Goal: Task Accomplishment & Management: Manage account settings

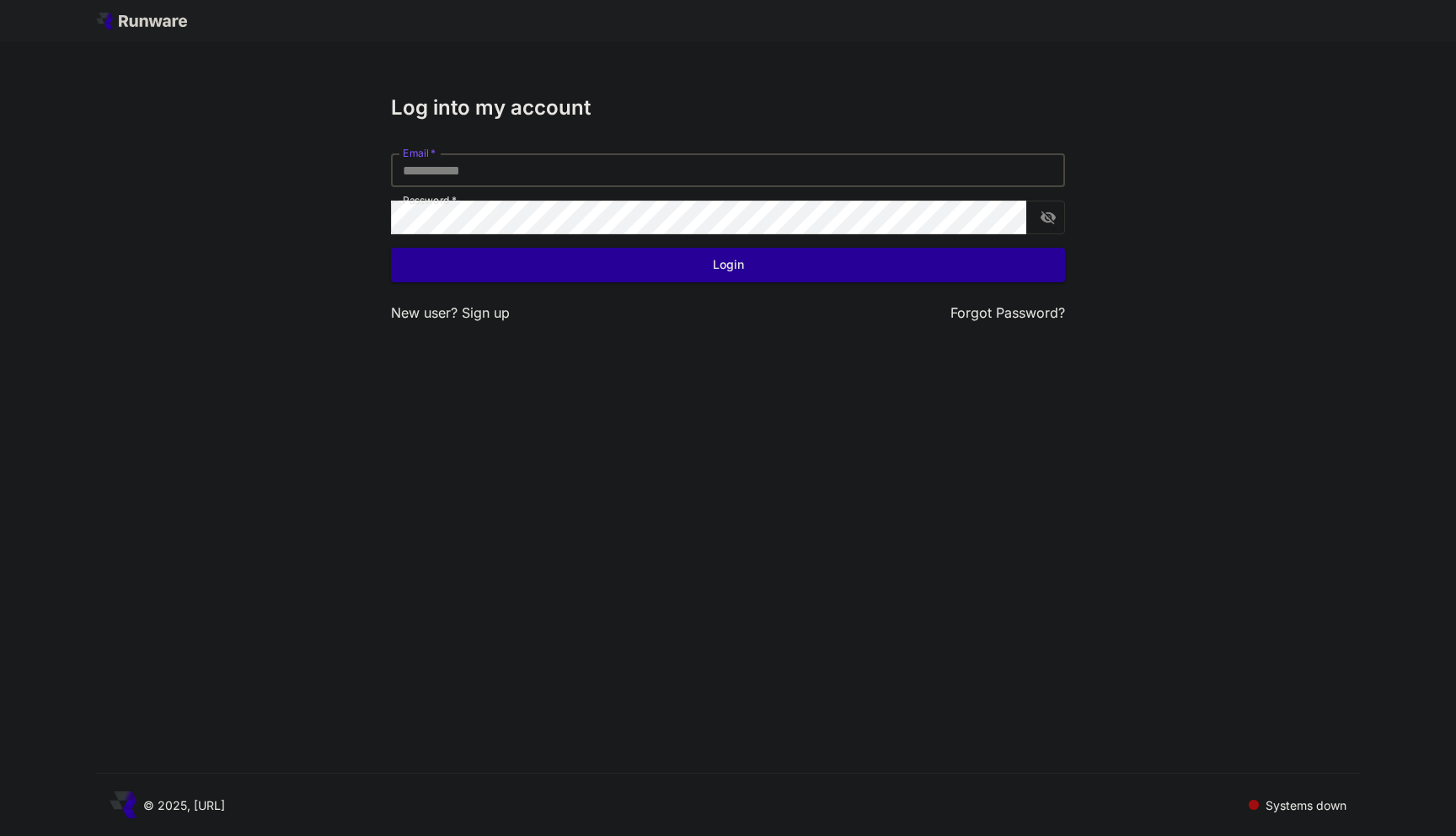
click at [500, 166] on input "Email   *" at bounding box center [728, 170] width 674 height 34
type input "**********"
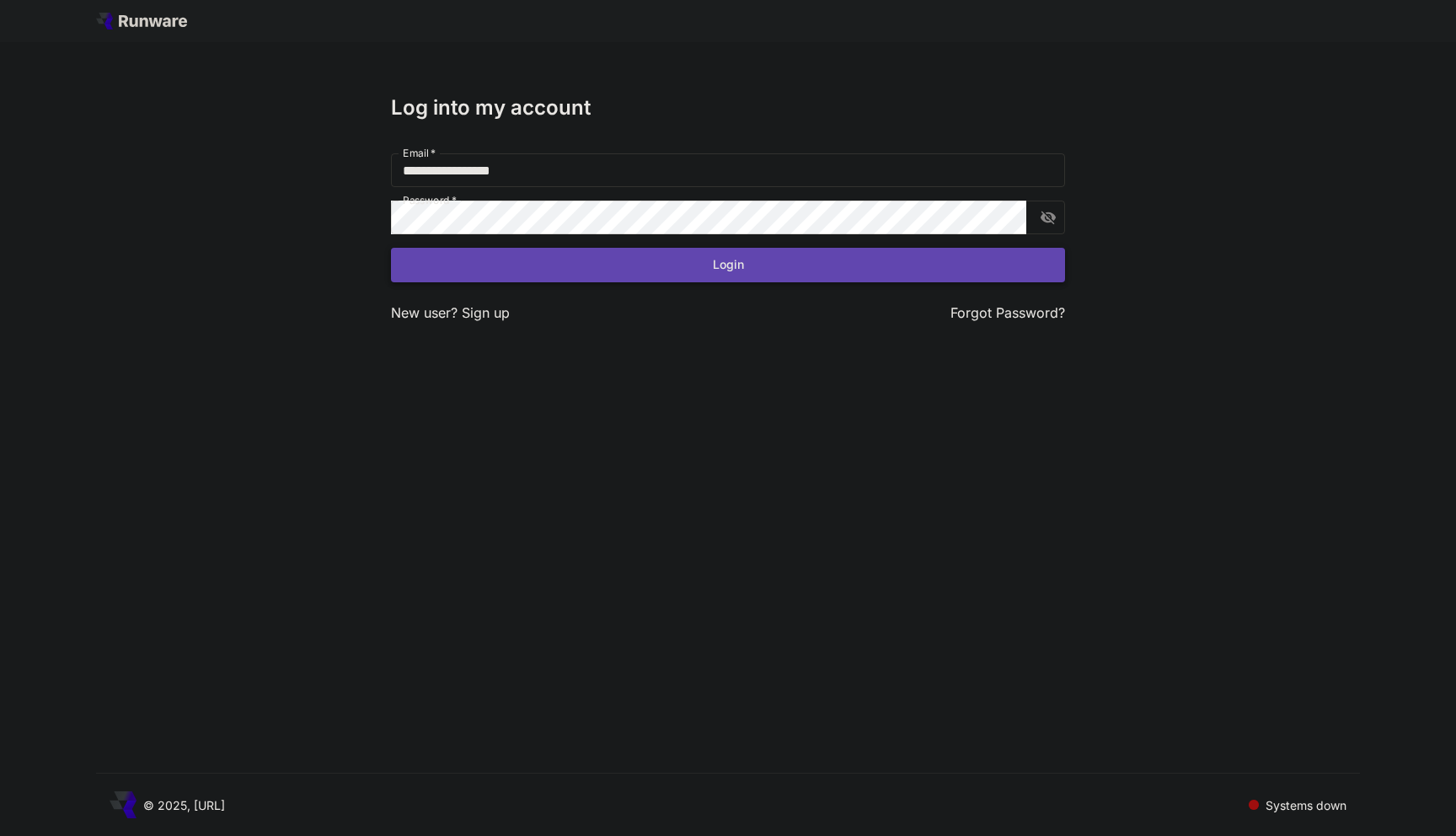
click at [568, 262] on button "Login" at bounding box center [728, 265] width 674 height 34
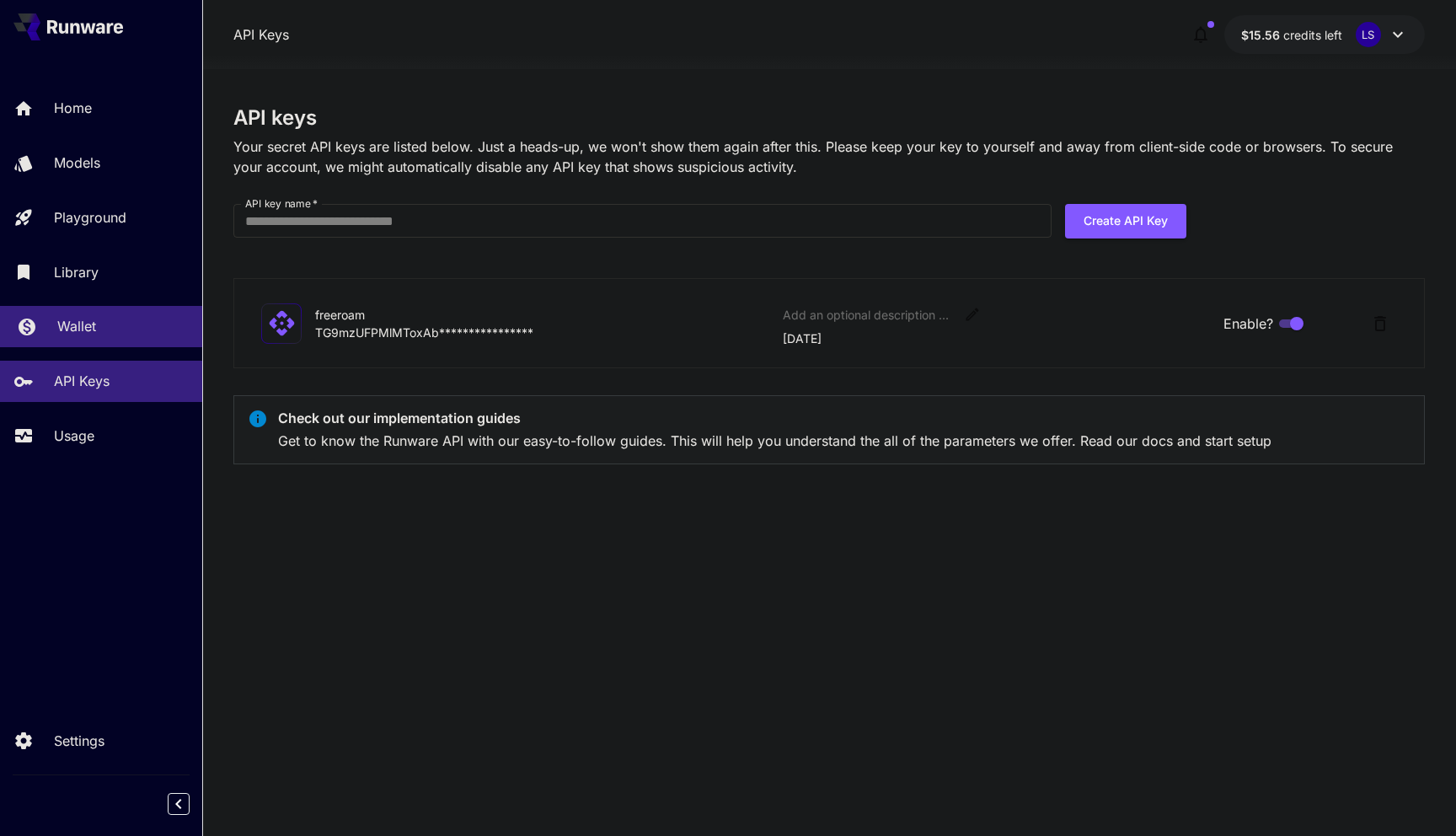
click at [98, 329] on div "Wallet" at bounding box center [123, 327] width 131 height 20
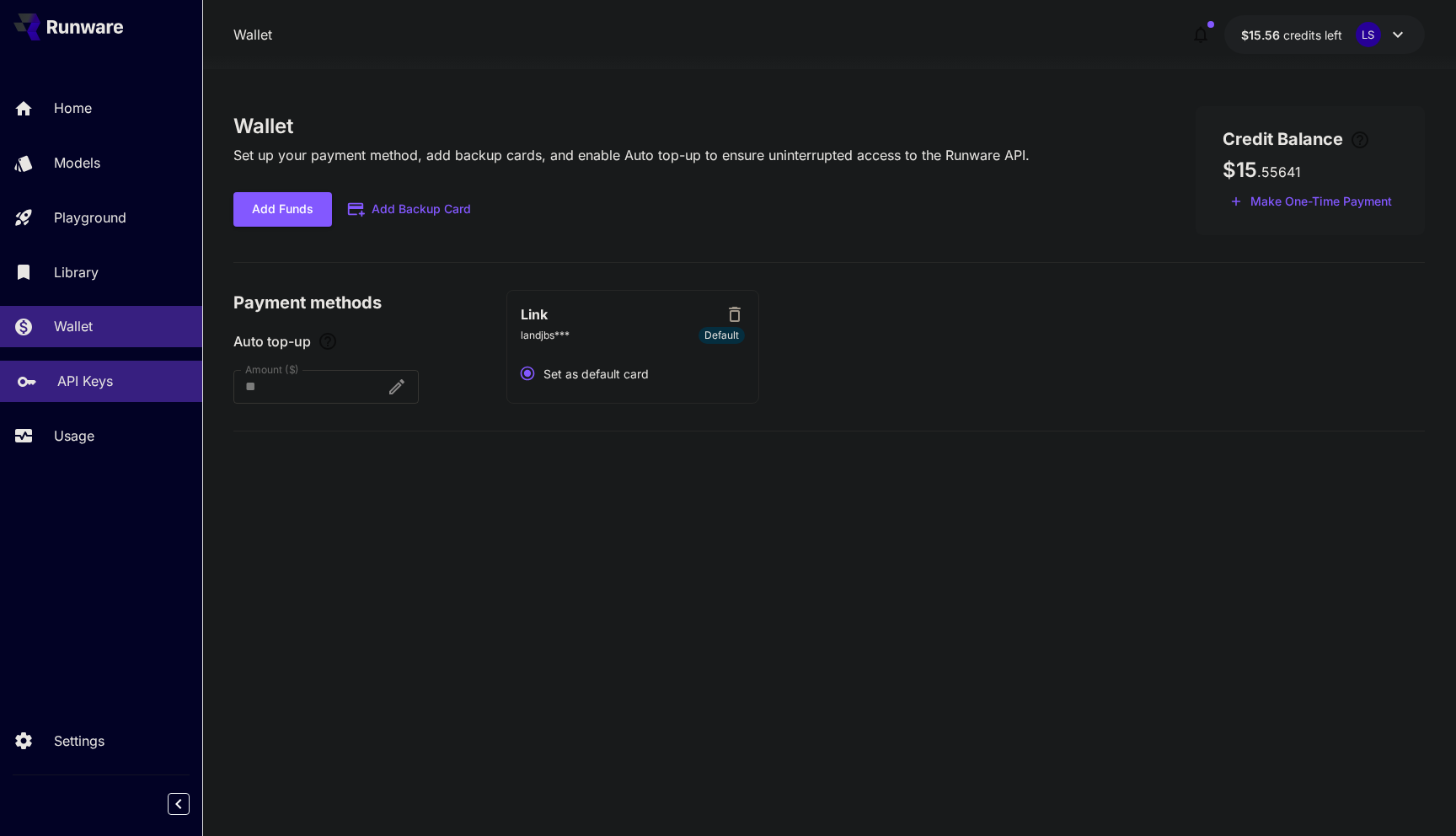
click at [92, 373] on link "API Keys" at bounding box center [101, 381] width 202 height 42
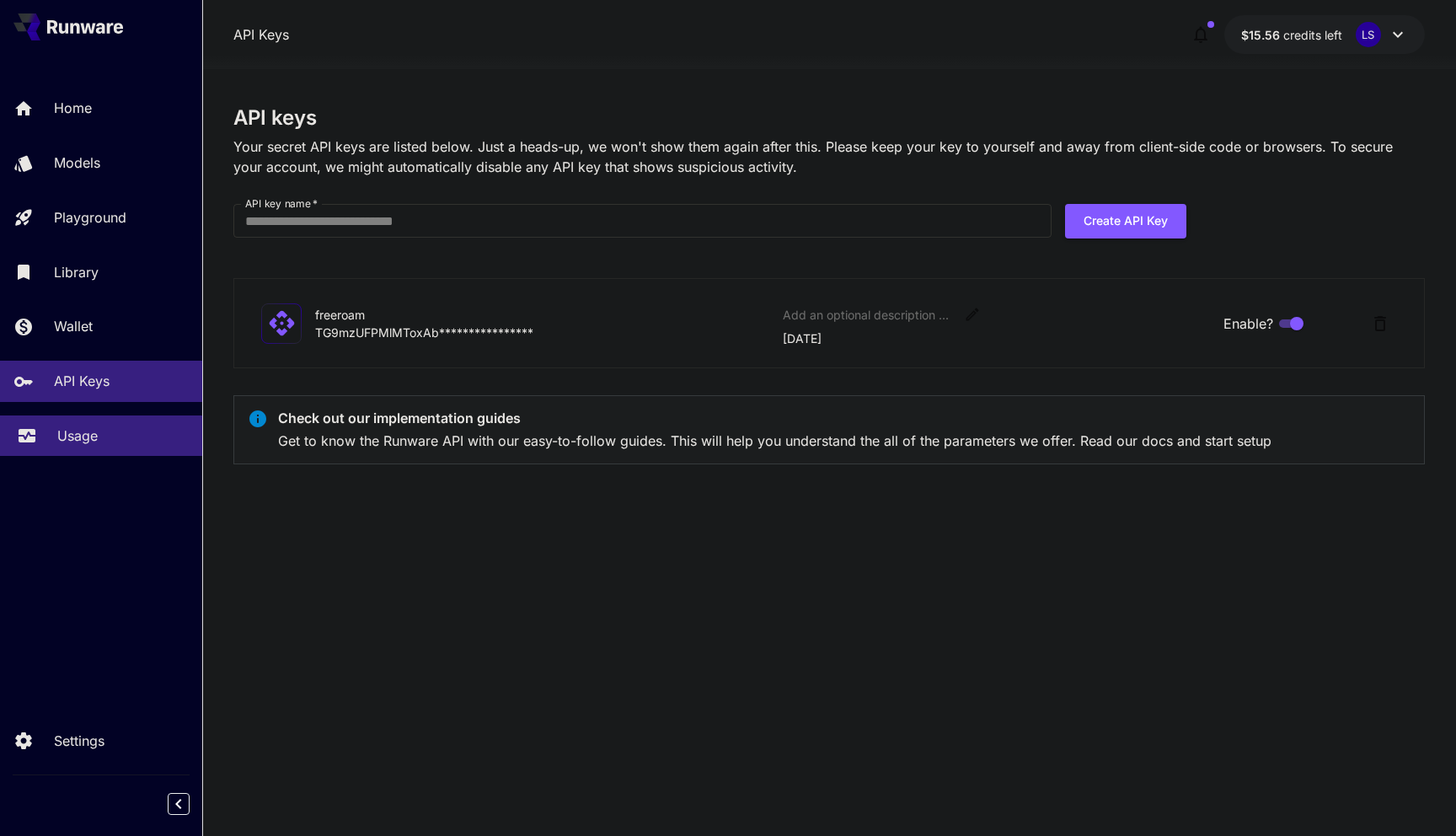
click at [65, 438] on p "Usage" at bounding box center [78, 436] width 41 height 20
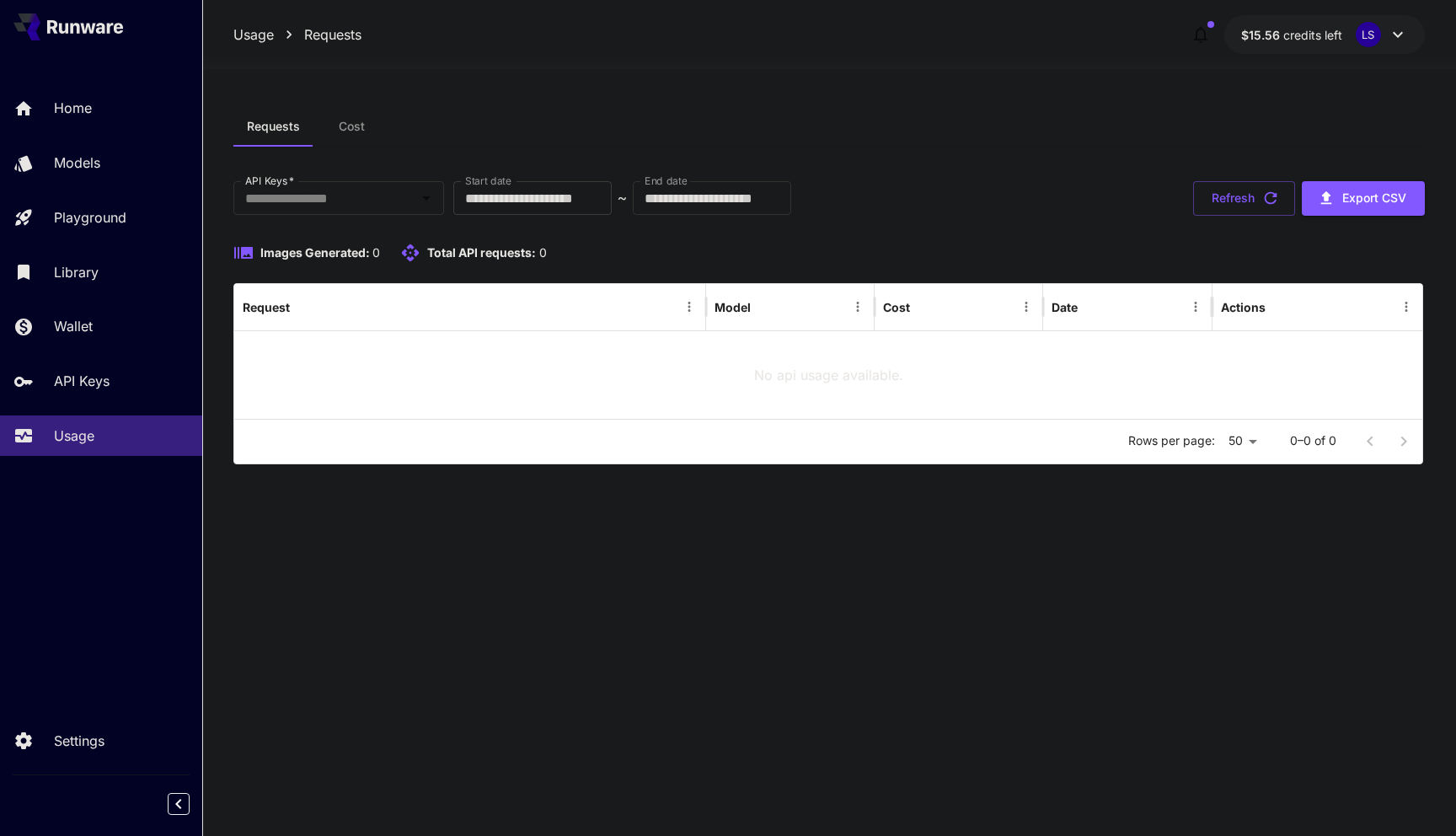
click at [561, 200] on input "**********" at bounding box center [532, 197] width 159 height 34
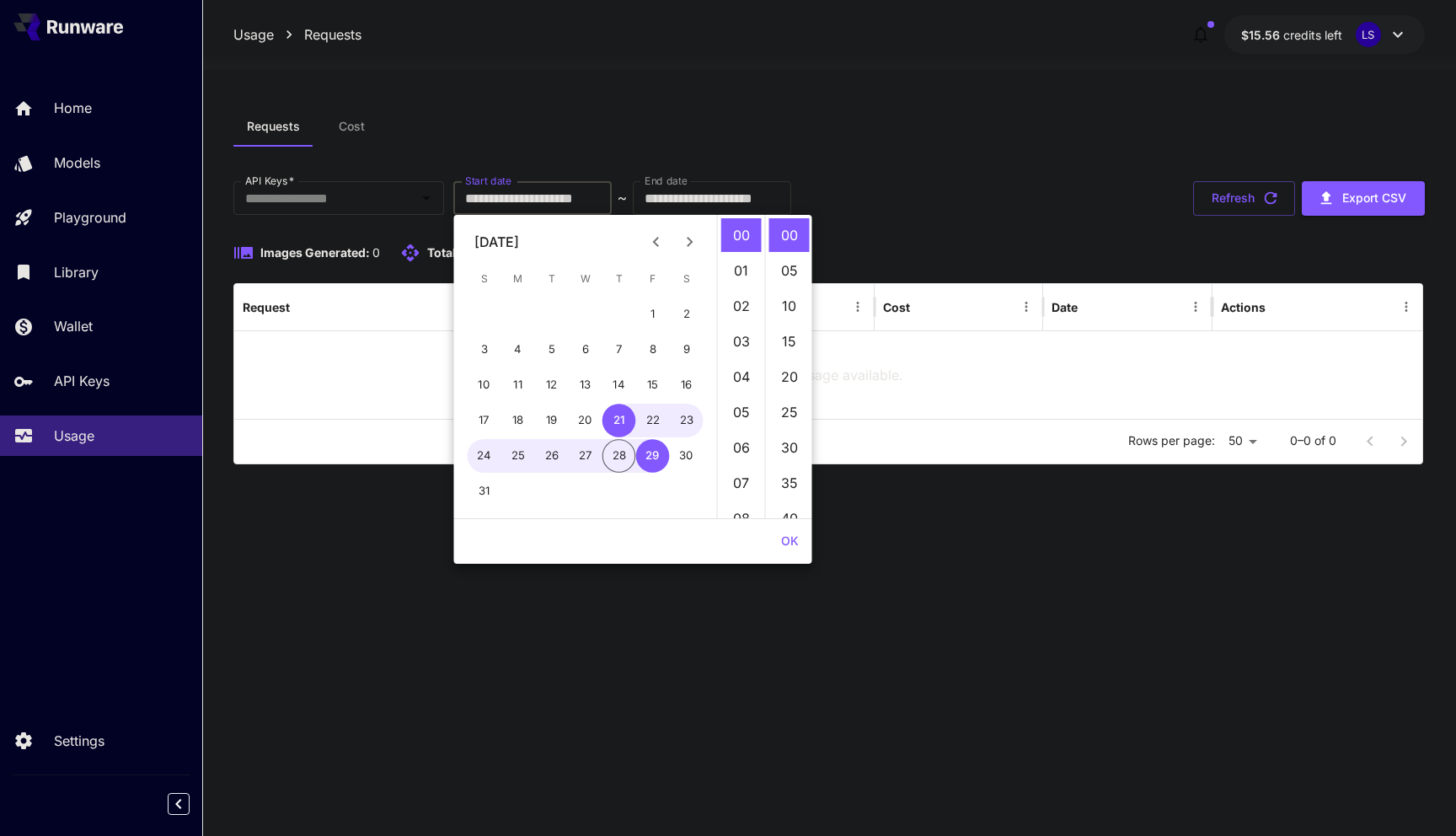
click at [648, 244] on icon "Previous month" at bounding box center [657, 242] width 20 height 20
click at [653, 244] on icon "Previous month" at bounding box center [657, 242] width 20 height 20
click at [654, 245] on icon "Previous month" at bounding box center [657, 242] width 20 height 20
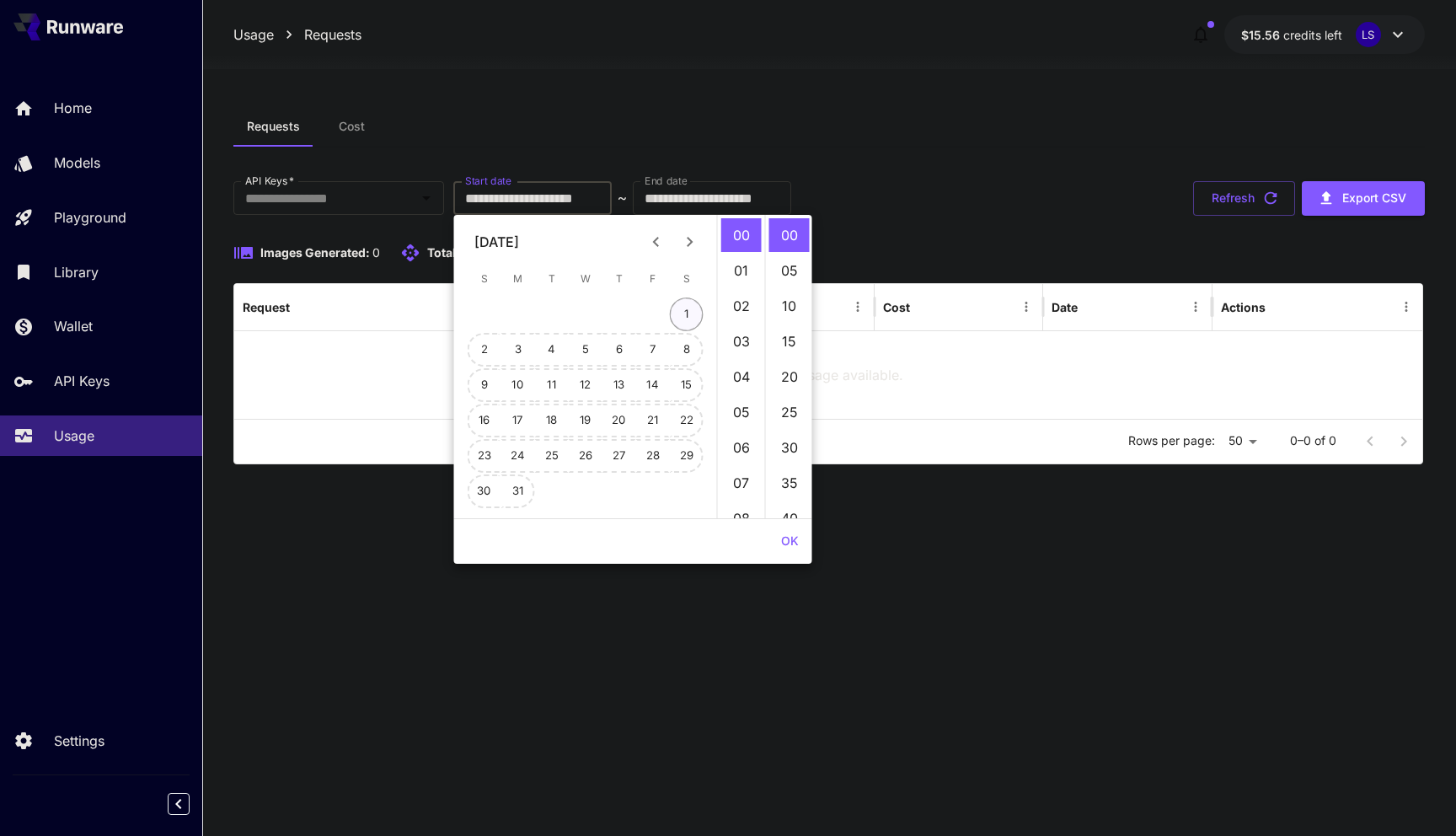
click at [686, 308] on button "1" at bounding box center [686, 314] width 34 height 34
type input "**********"
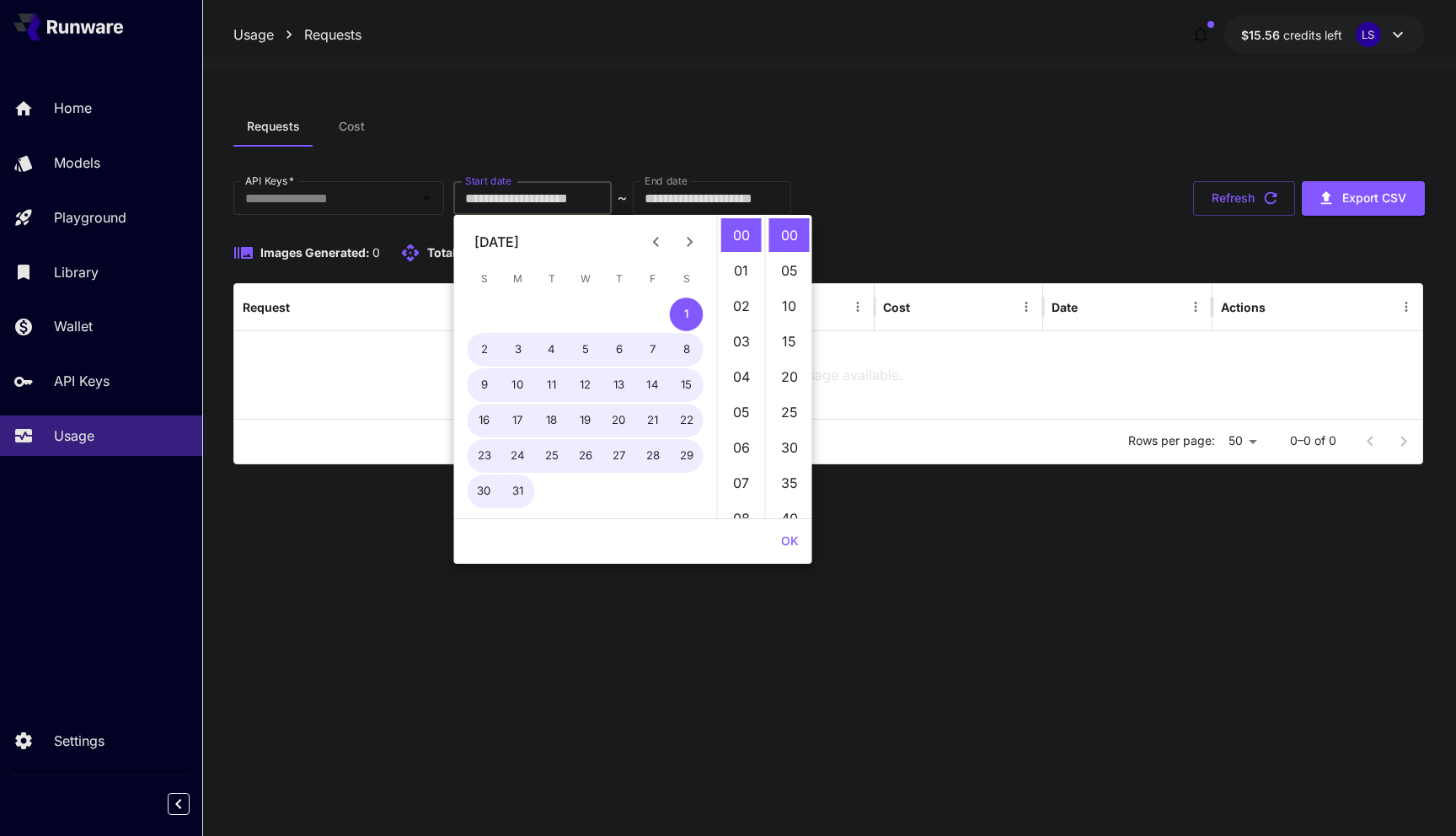
click at [791, 543] on button "OK" at bounding box center [790, 542] width 31 height 31
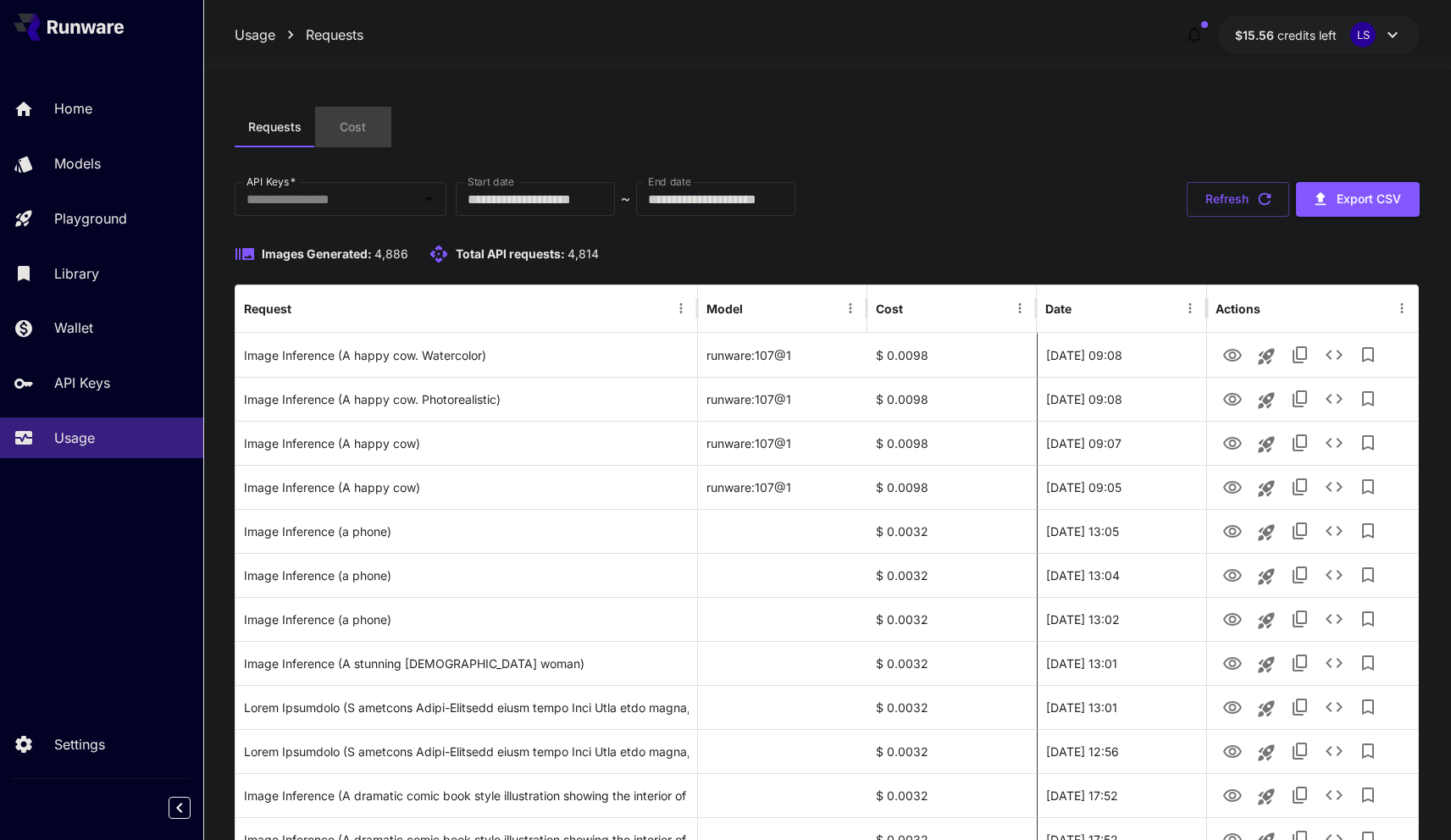
click at [362, 129] on span "Cost" at bounding box center [352, 127] width 26 height 15
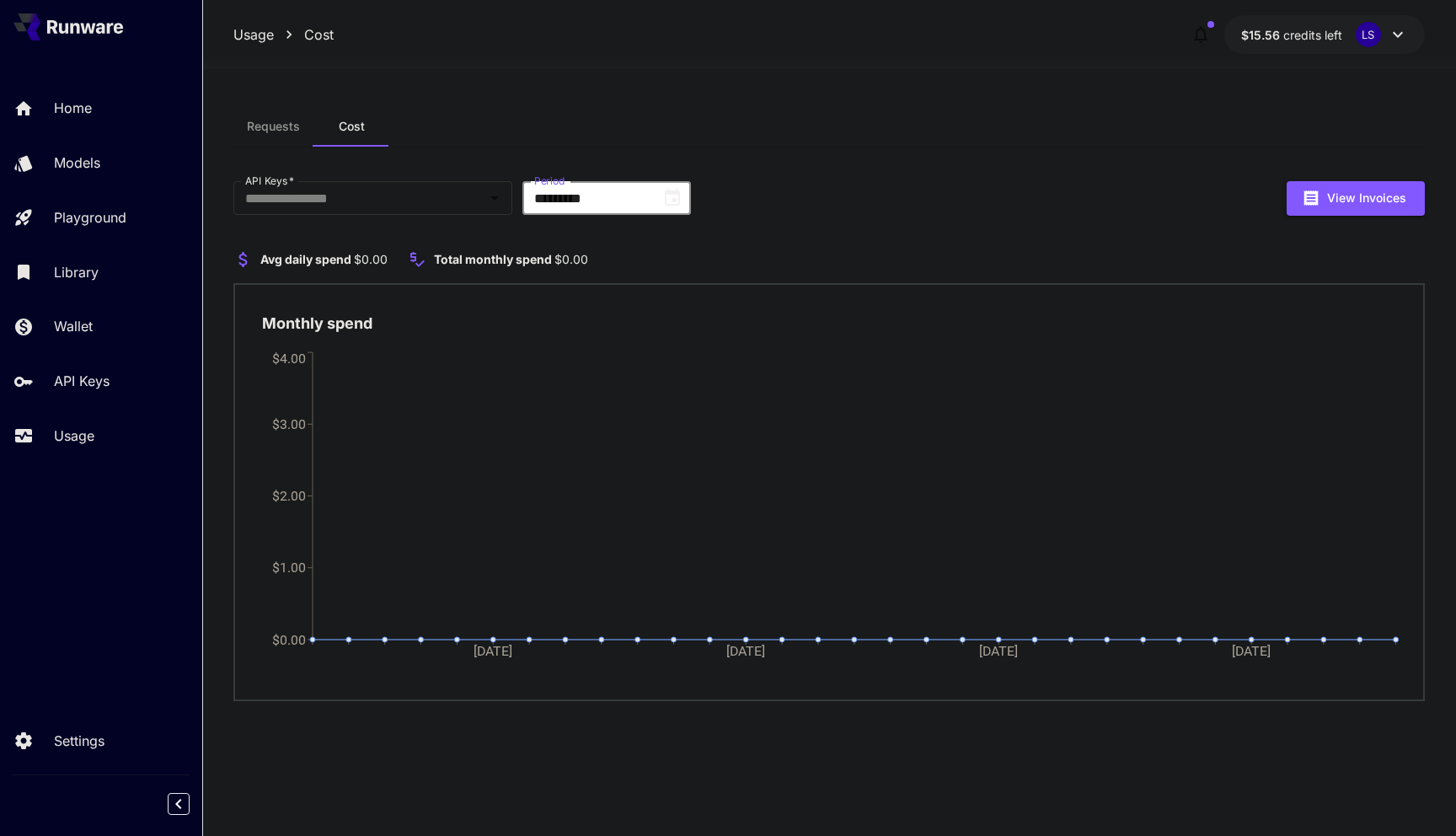
click at [586, 198] on input "*********" at bounding box center [585, 197] width 126 height 34
click at [387, 192] on input "API Keys   *" at bounding box center [359, 198] width 241 height 24
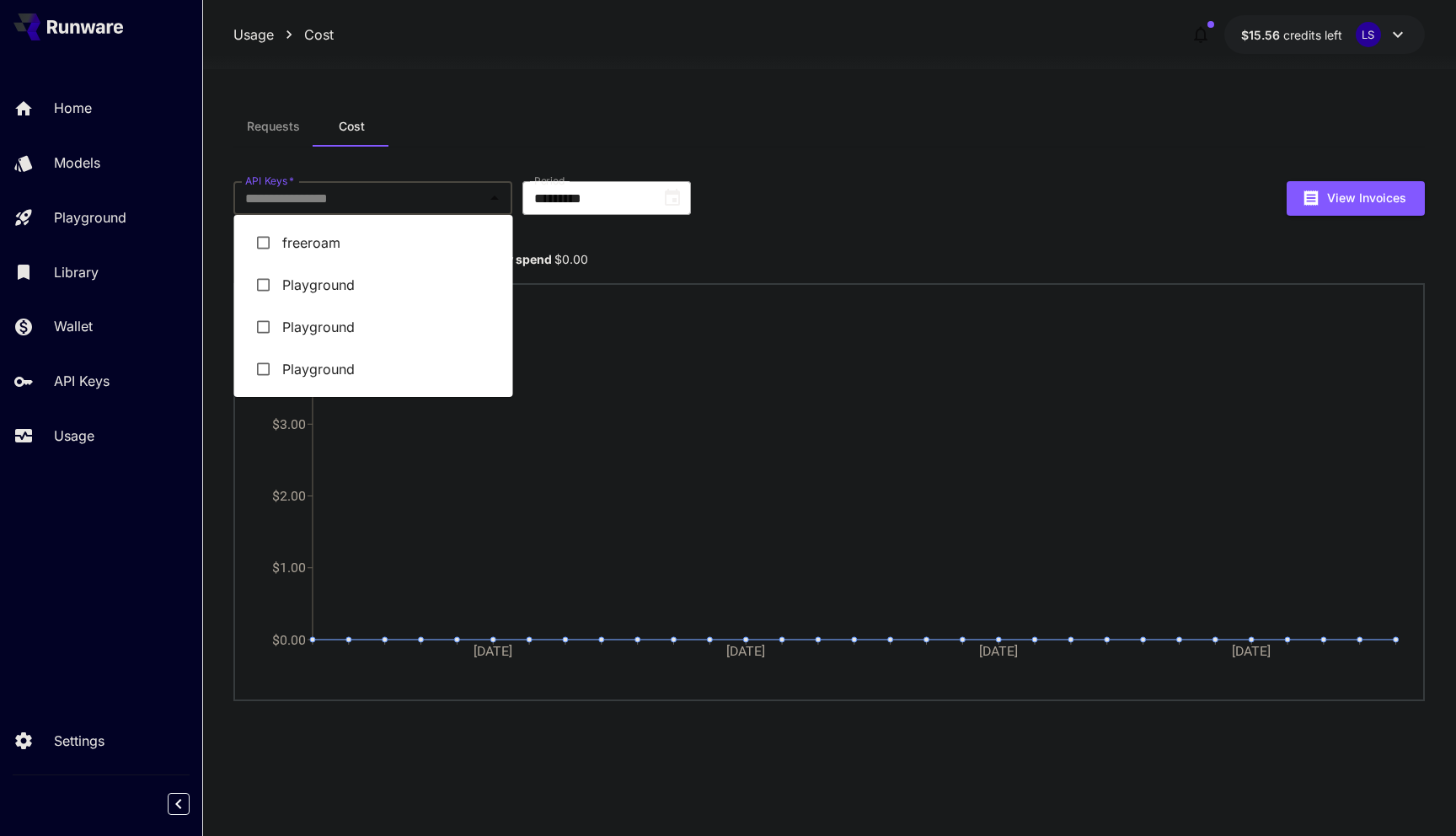
click at [662, 197] on icon "Choose date, selected date is Jul 31, 2025" at bounding box center [673, 198] width 20 height 20
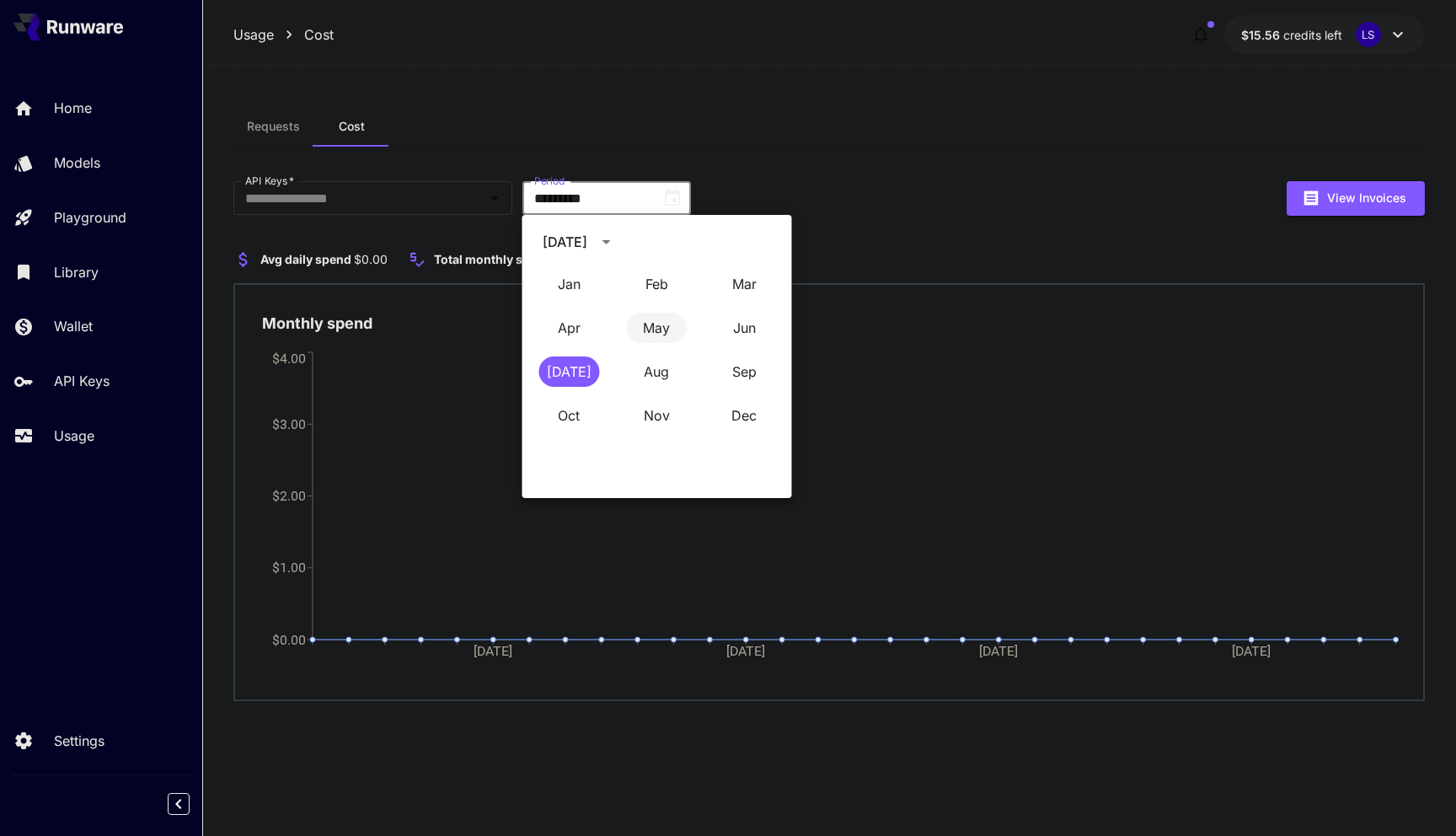
click at [668, 327] on button "May" at bounding box center [657, 328] width 61 height 30
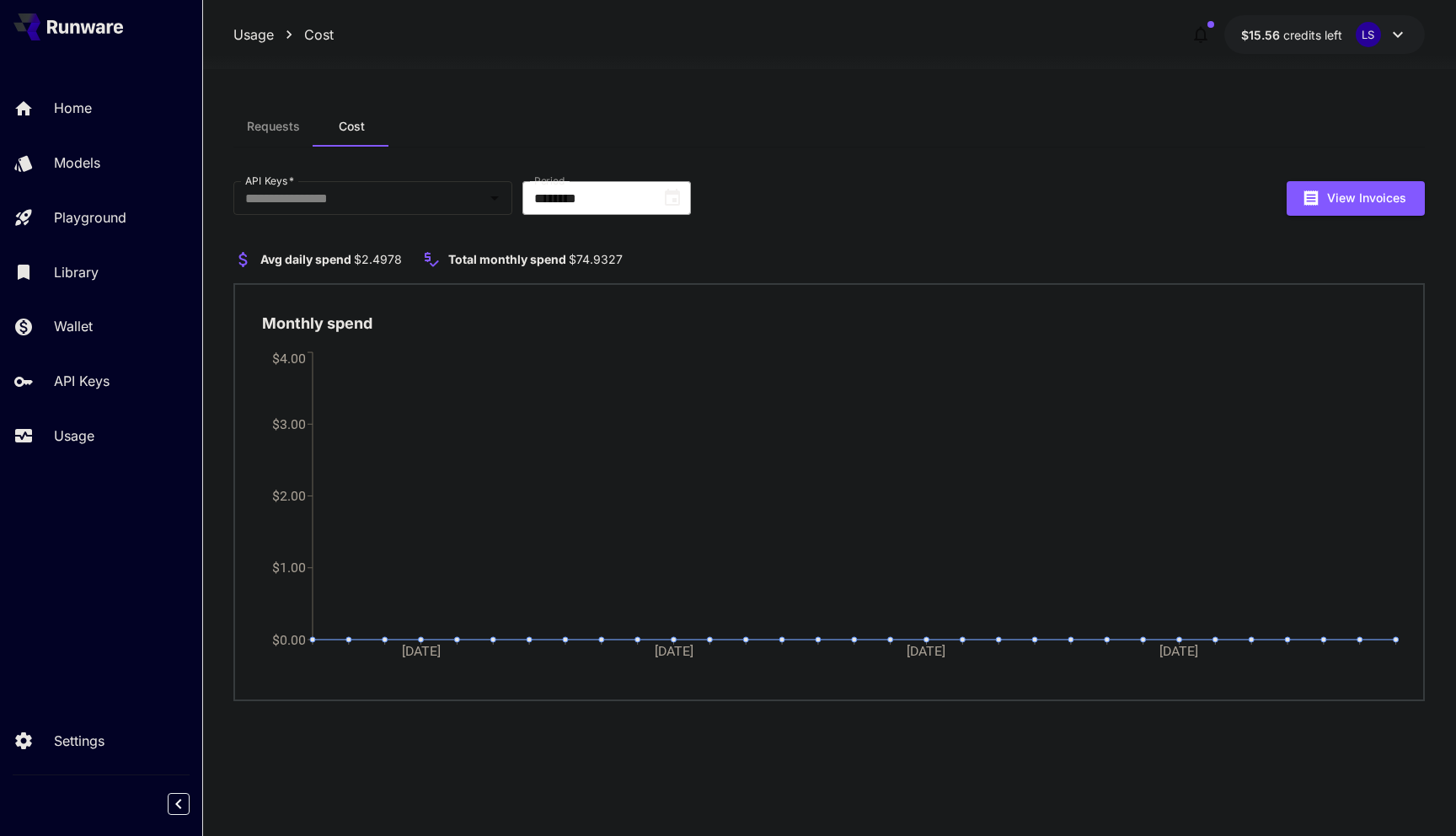
click at [670, 199] on icon "Choose date, selected date is May 31, 2025" at bounding box center [673, 198] width 20 height 20
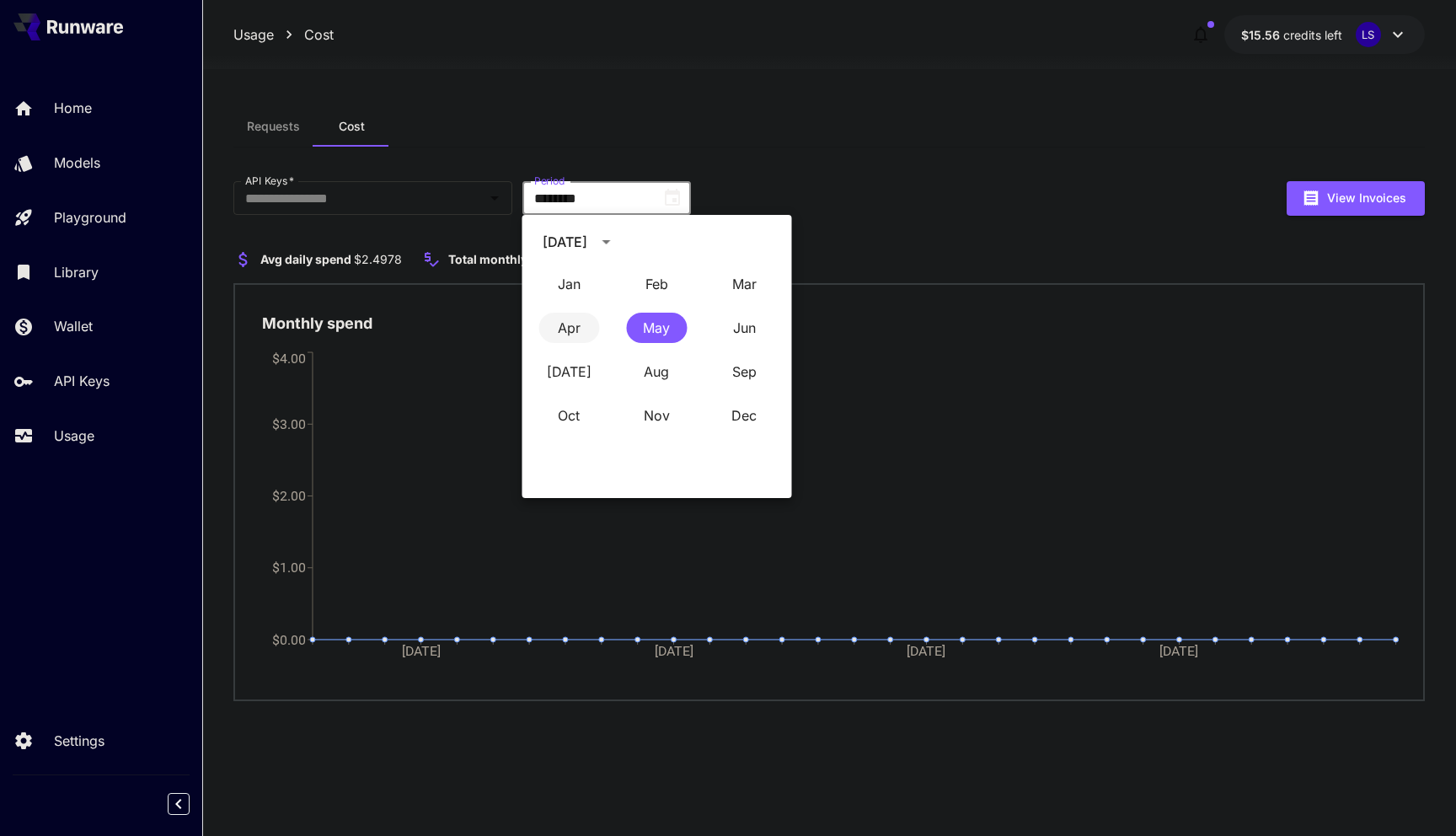
click at [567, 327] on button "Apr" at bounding box center [569, 328] width 61 height 30
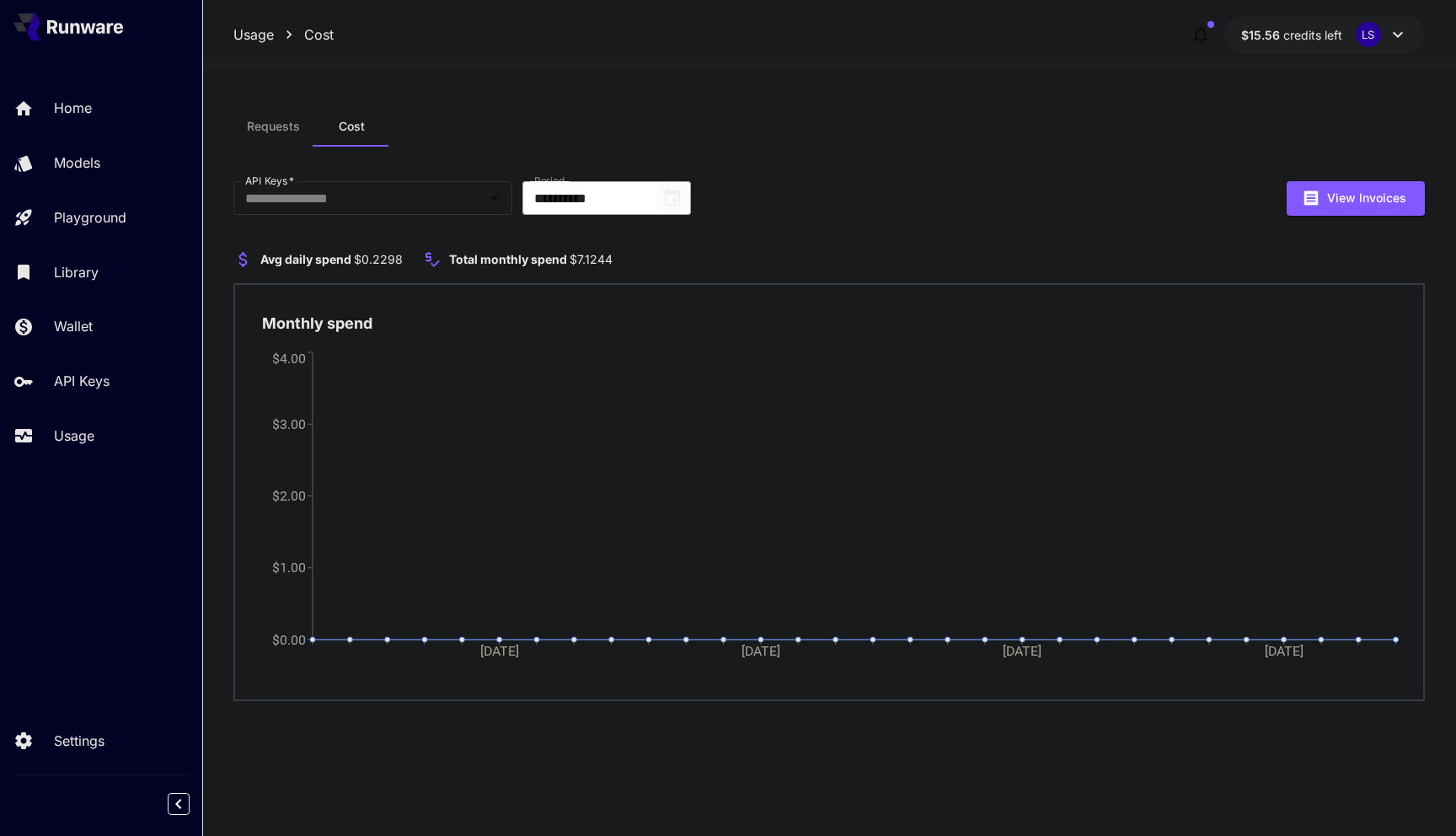
click at [671, 211] on button "Choose date, selected date is Apr 30, 2025" at bounding box center [673, 197] width 34 height 34
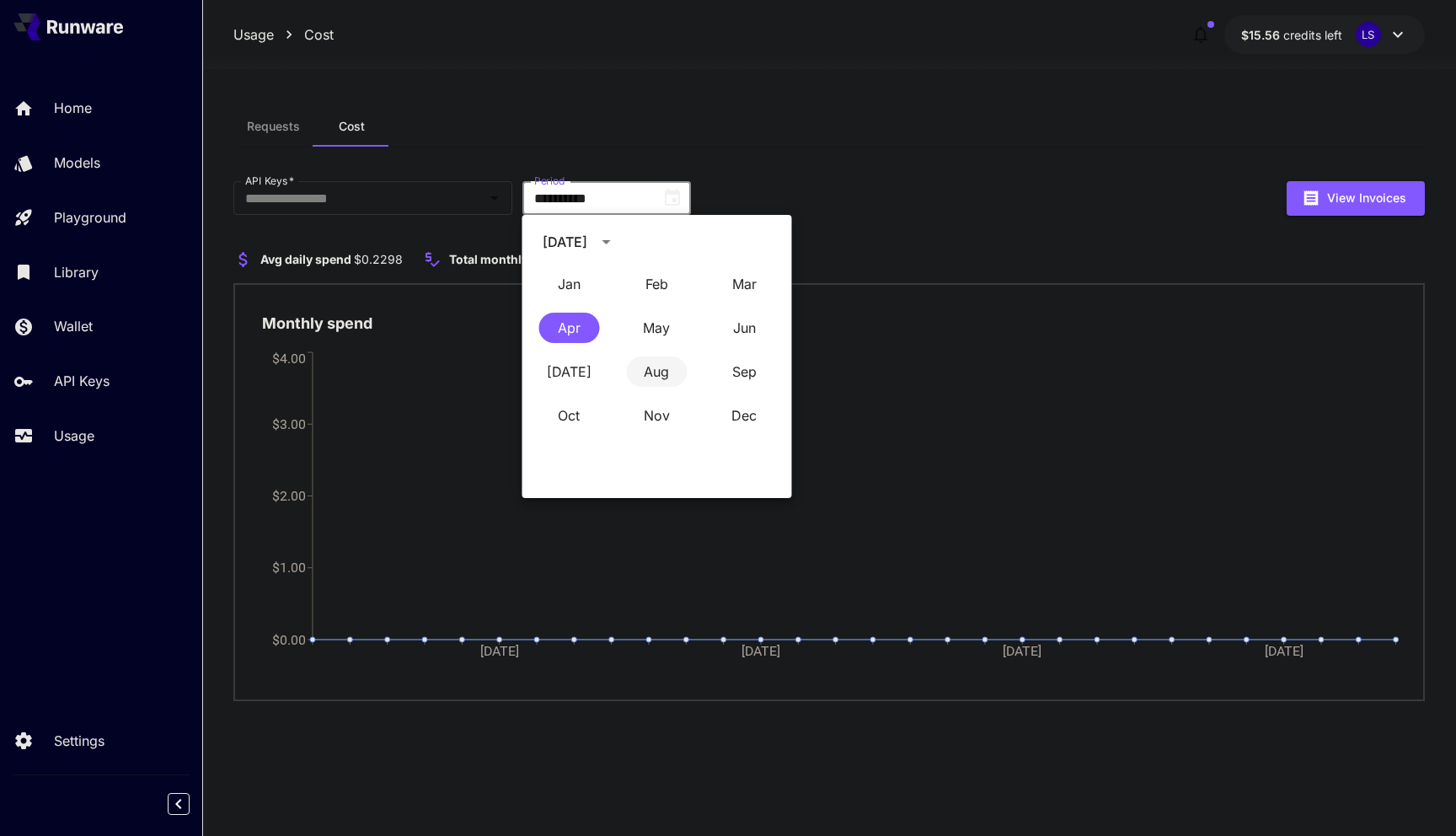
click at [657, 375] on button "Aug" at bounding box center [657, 371] width 61 height 30
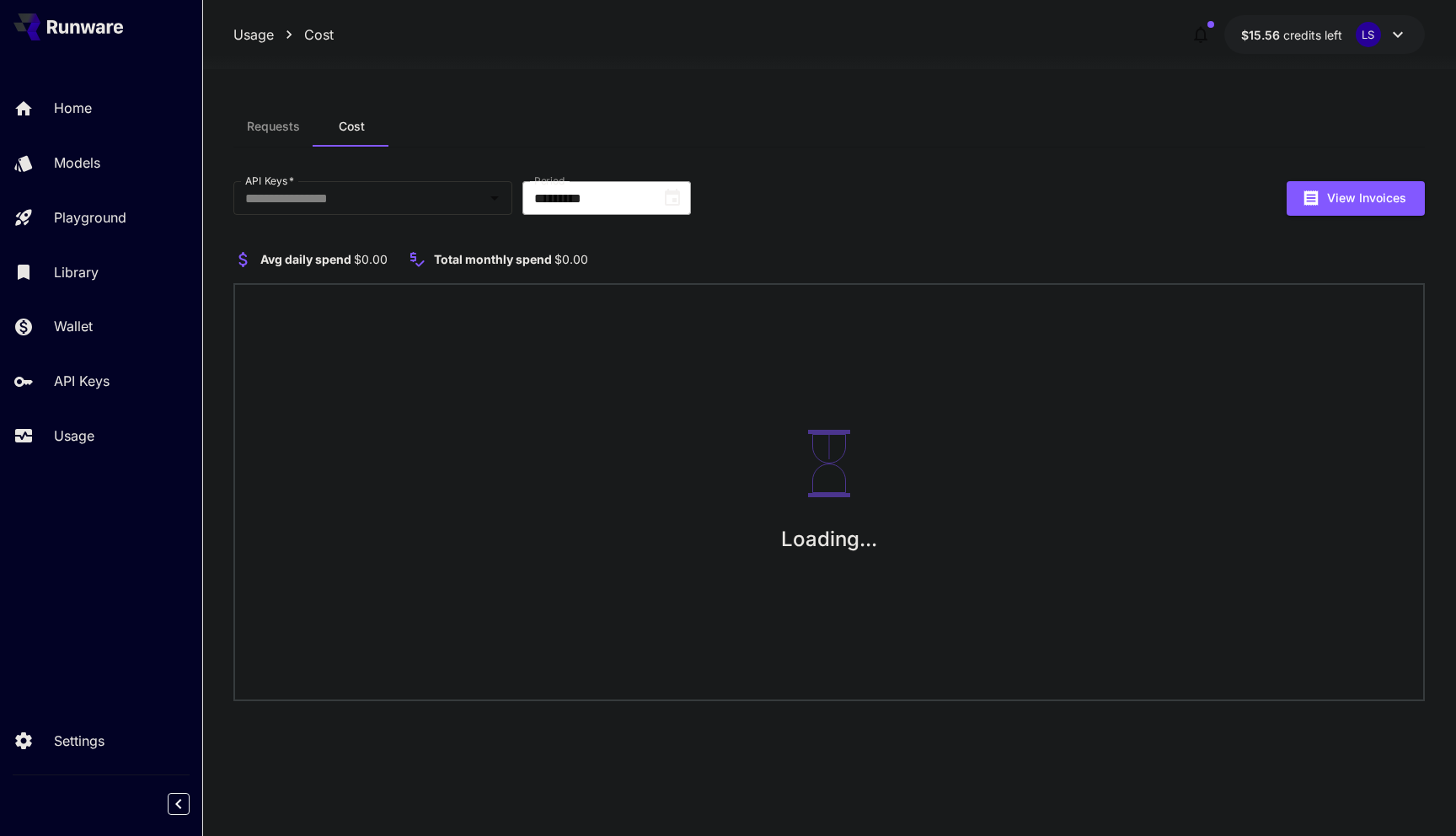
click at [674, 210] on button "Choose date, selected date is Jul 31, 2025" at bounding box center [673, 197] width 34 height 34
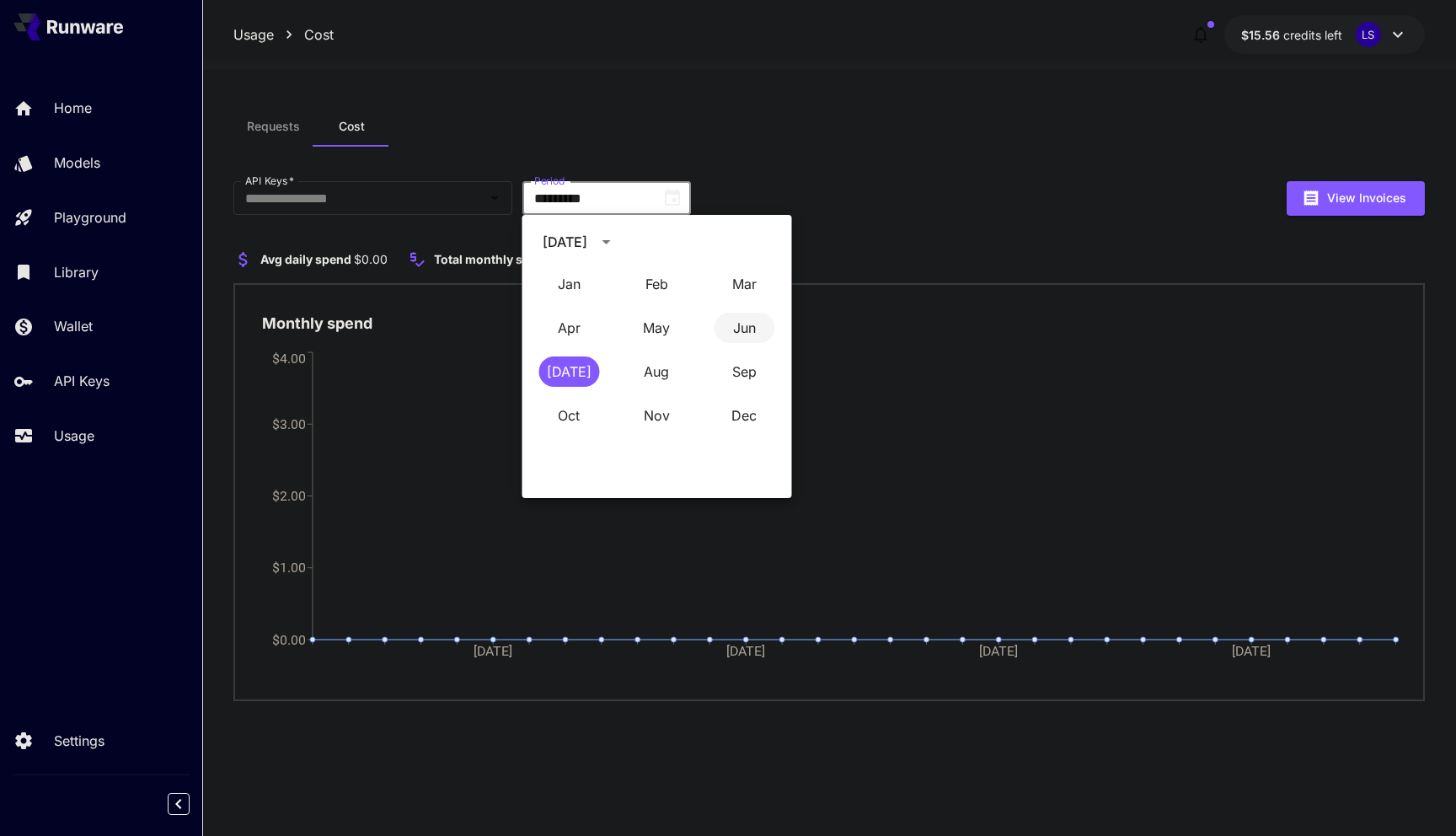
click at [746, 328] on button "Jun" at bounding box center [745, 328] width 61 height 30
type input "*********"
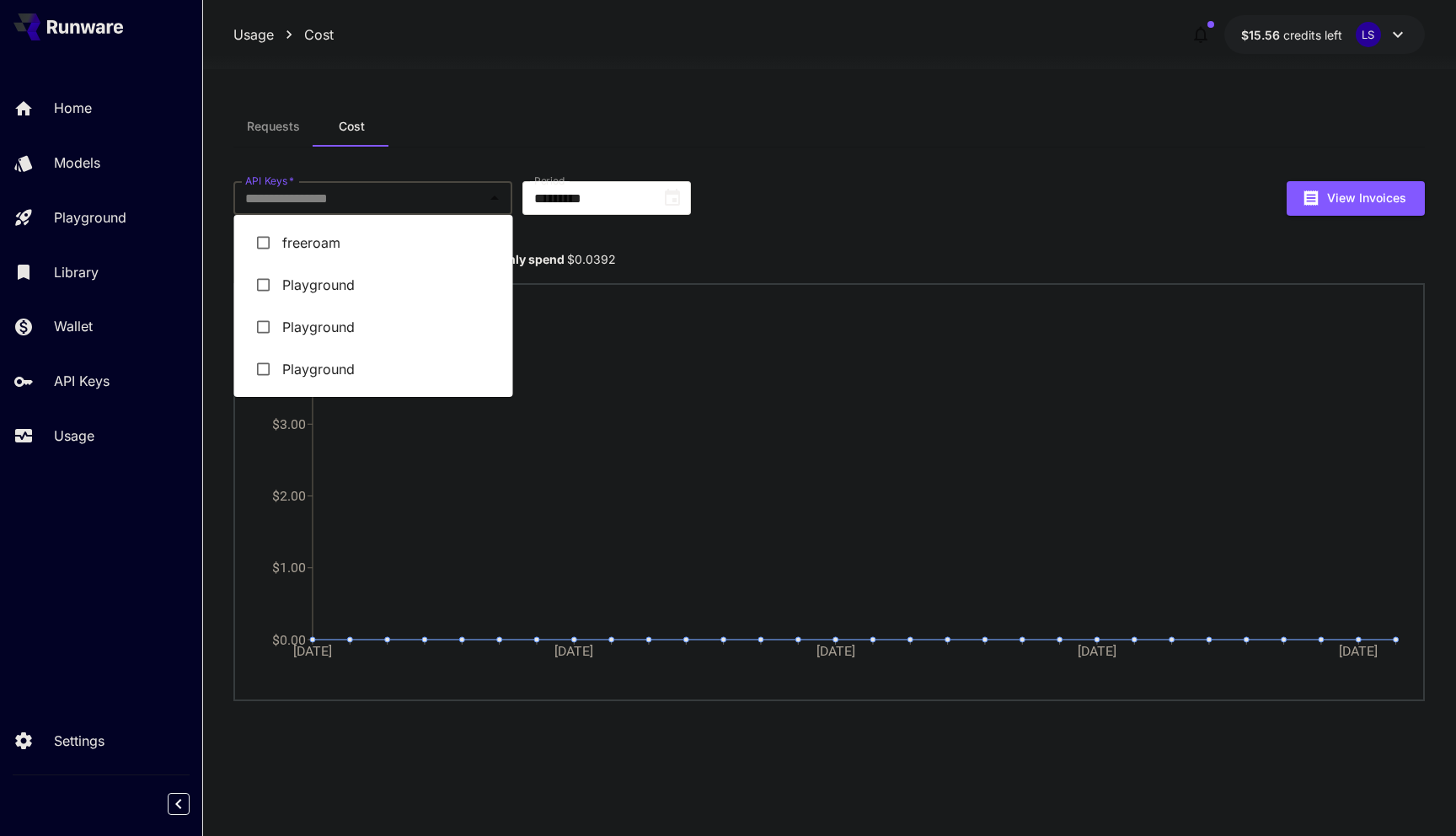
click at [400, 209] on input "API Keys   *" at bounding box center [359, 198] width 241 height 24
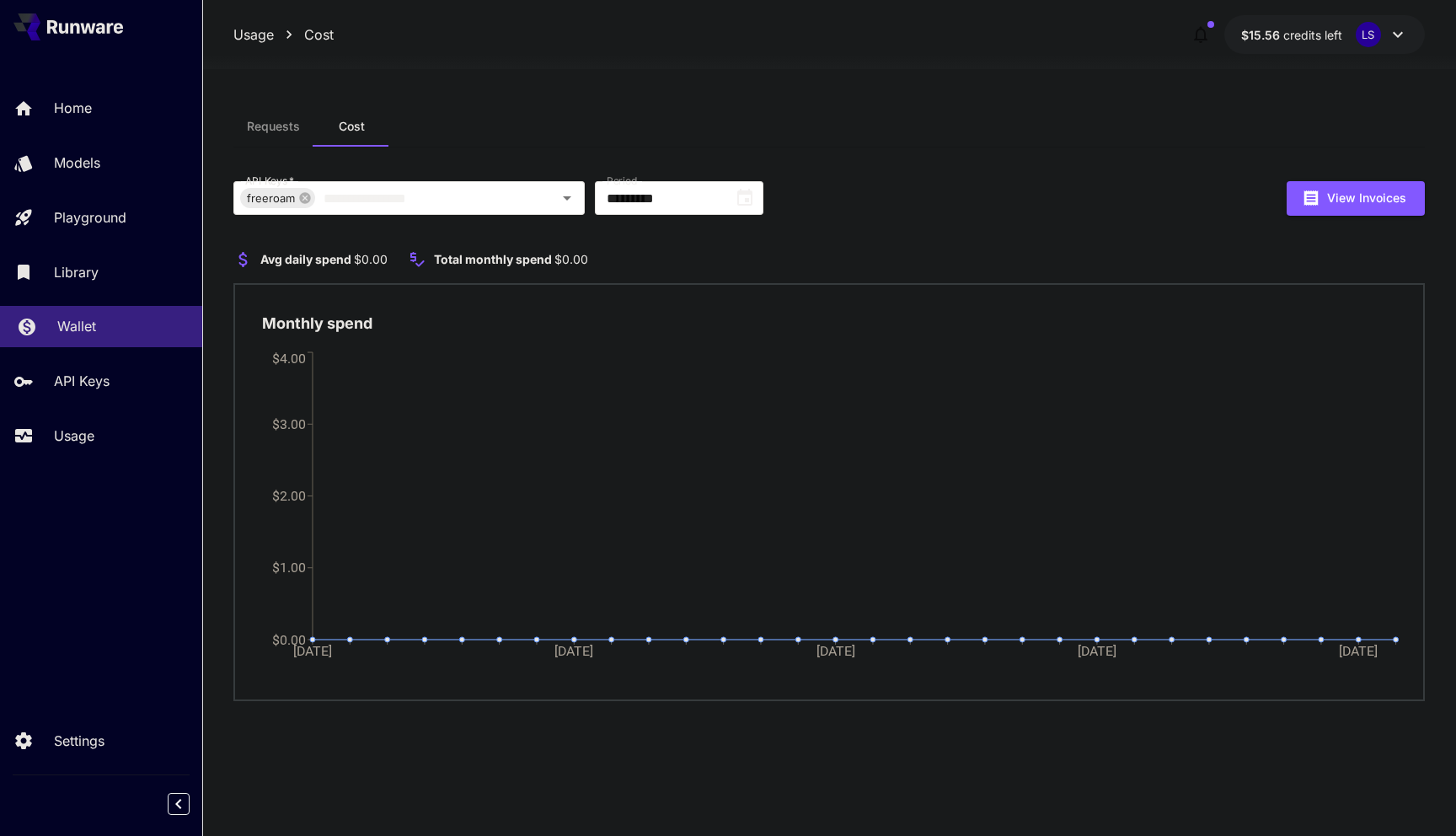
click at [83, 328] on p "Wallet" at bounding box center [77, 327] width 39 height 20
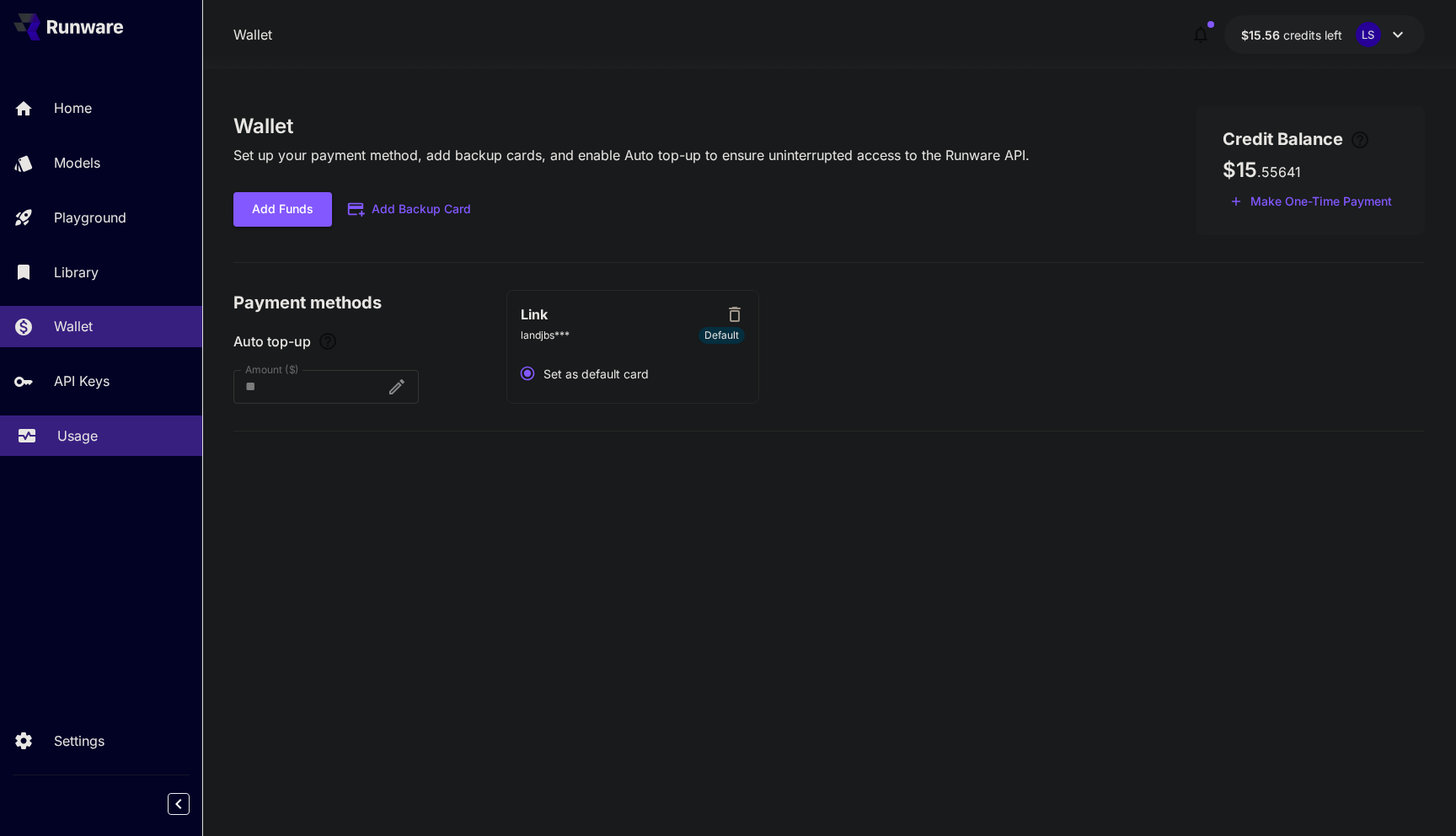
click at [98, 439] on div "Usage" at bounding box center [123, 436] width 131 height 20
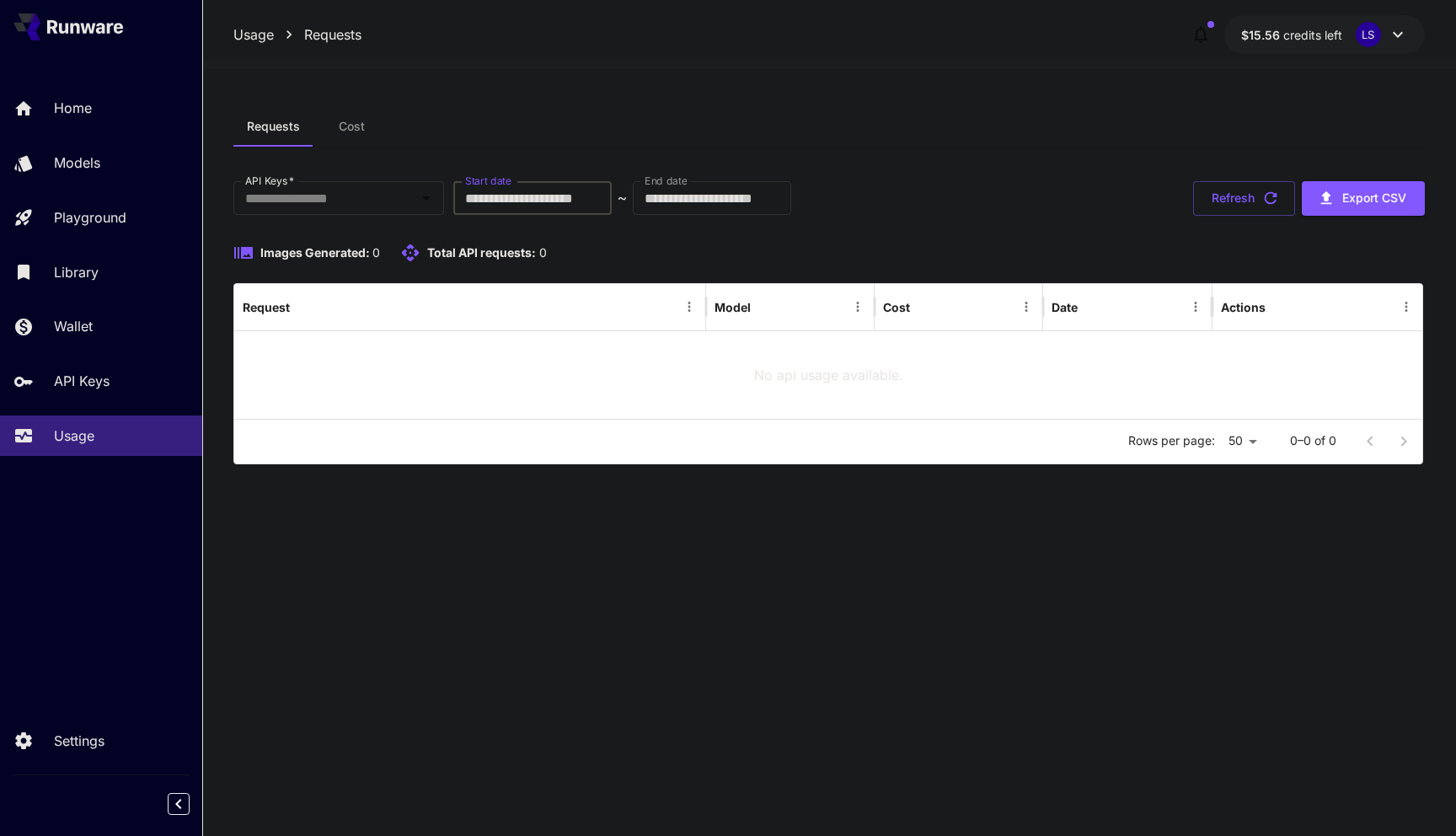
click at [563, 205] on input "**********" at bounding box center [532, 197] width 159 height 34
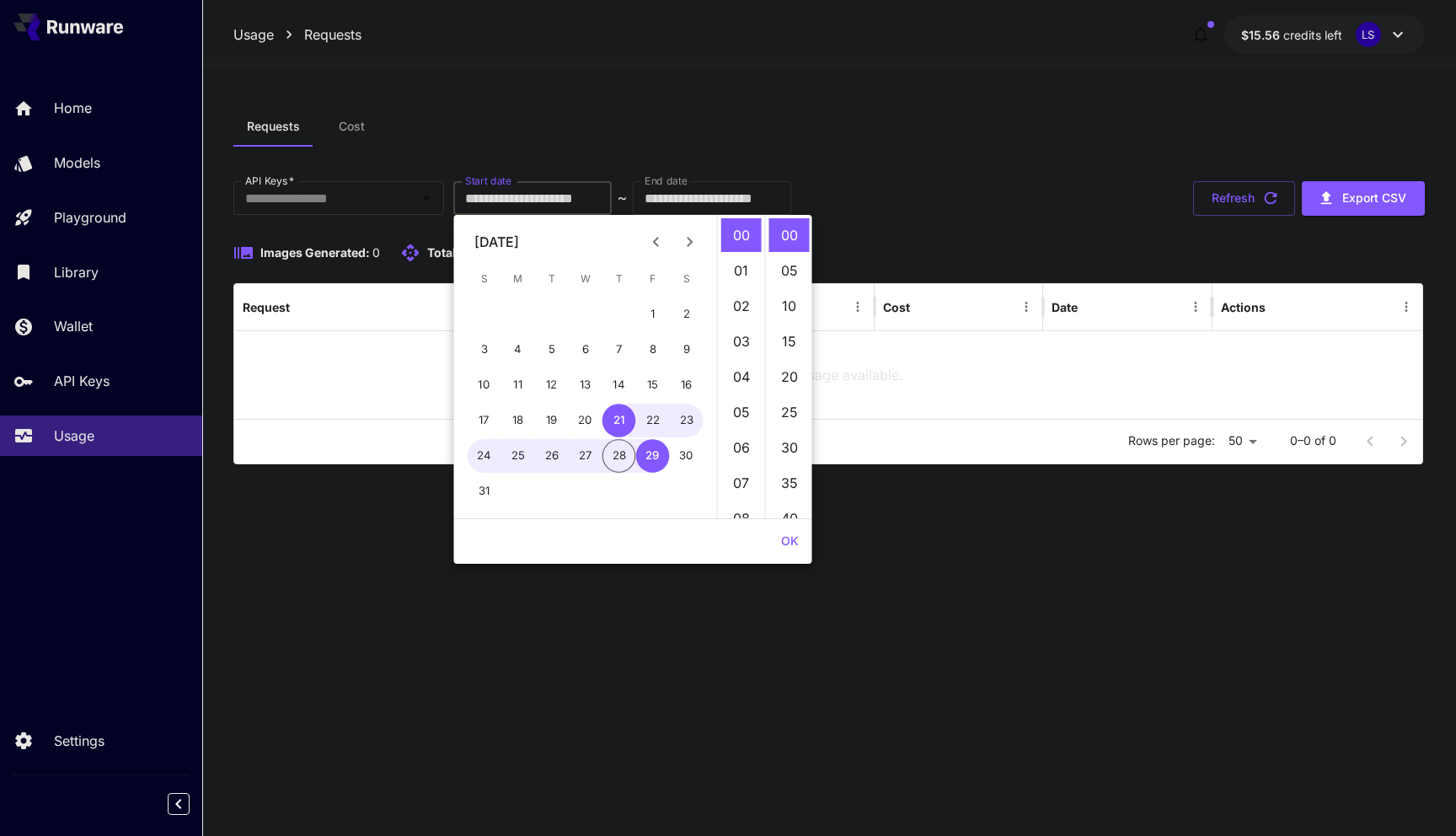
click at [668, 242] on button "Previous month" at bounding box center [656, 242] width 34 height 34
click at [659, 242] on icon "Previous month" at bounding box center [657, 242] width 20 height 20
click at [627, 306] on button "1" at bounding box center [619, 314] width 34 height 34
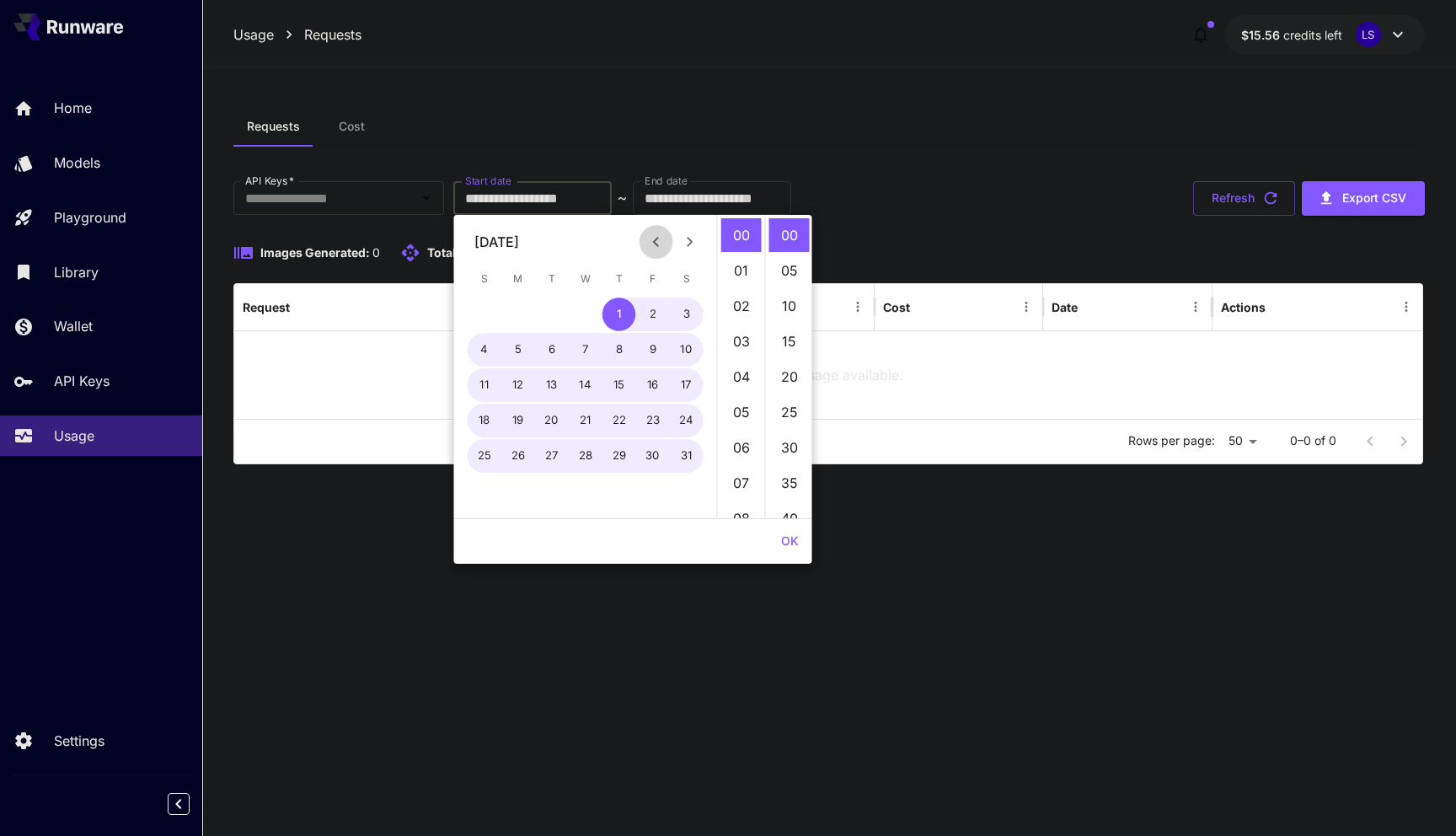
click at [655, 246] on icon "Previous month" at bounding box center [657, 242] width 20 height 20
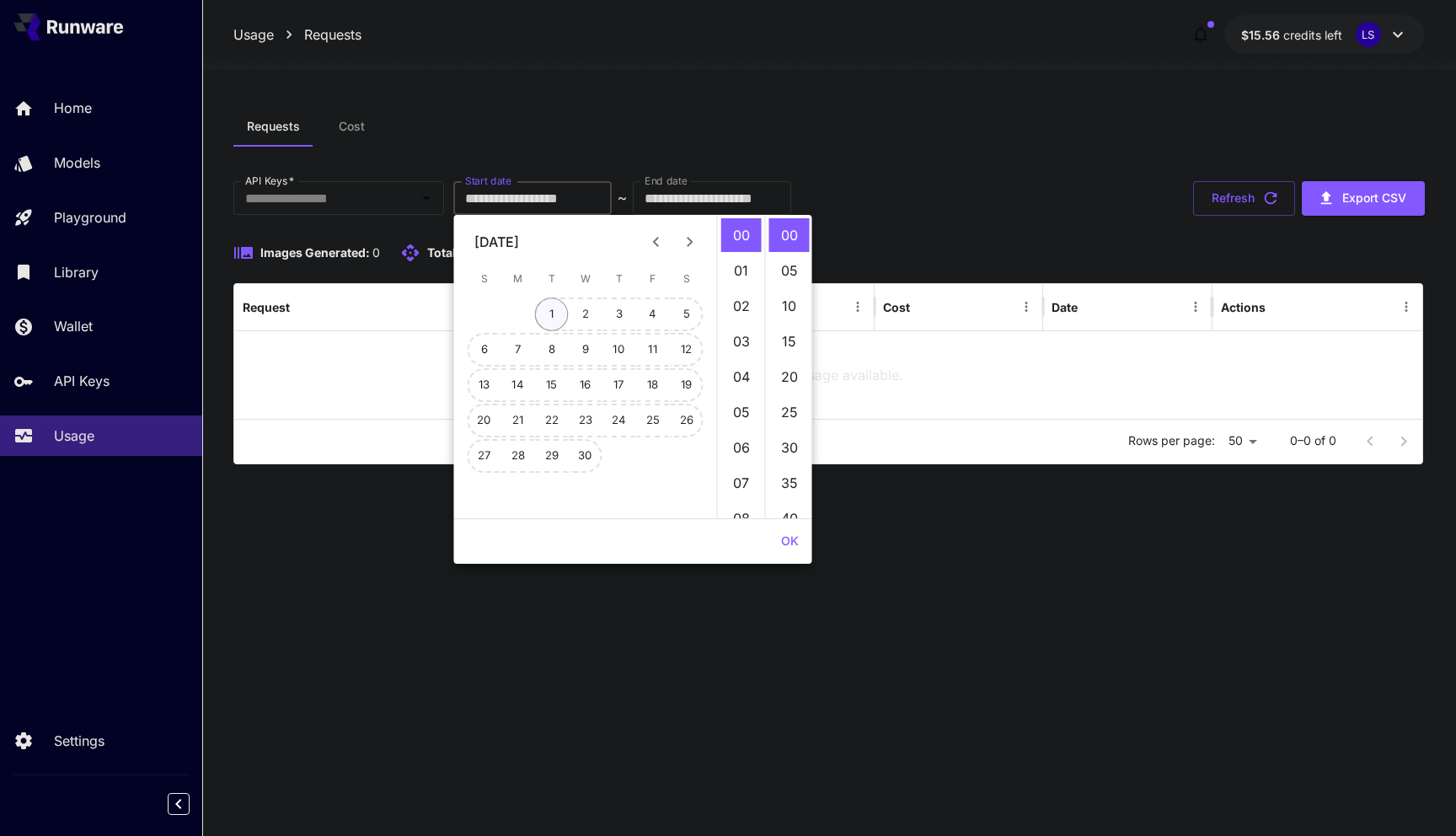
click at [543, 314] on button "1" at bounding box center [552, 314] width 34 height 34
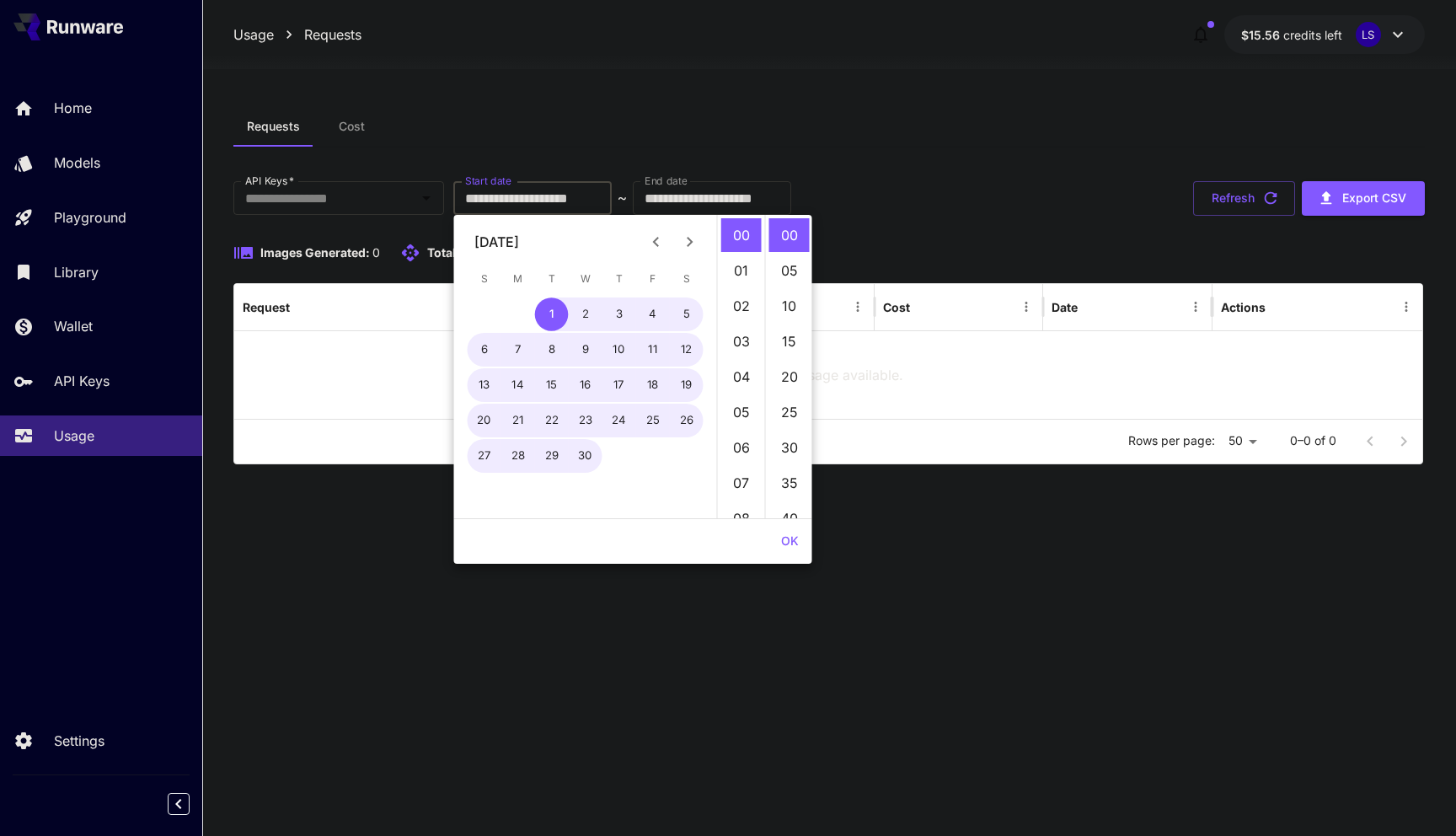
click at [661, 243] on icon "Previous month" at bounding box center [657, 242] width 20 height 20
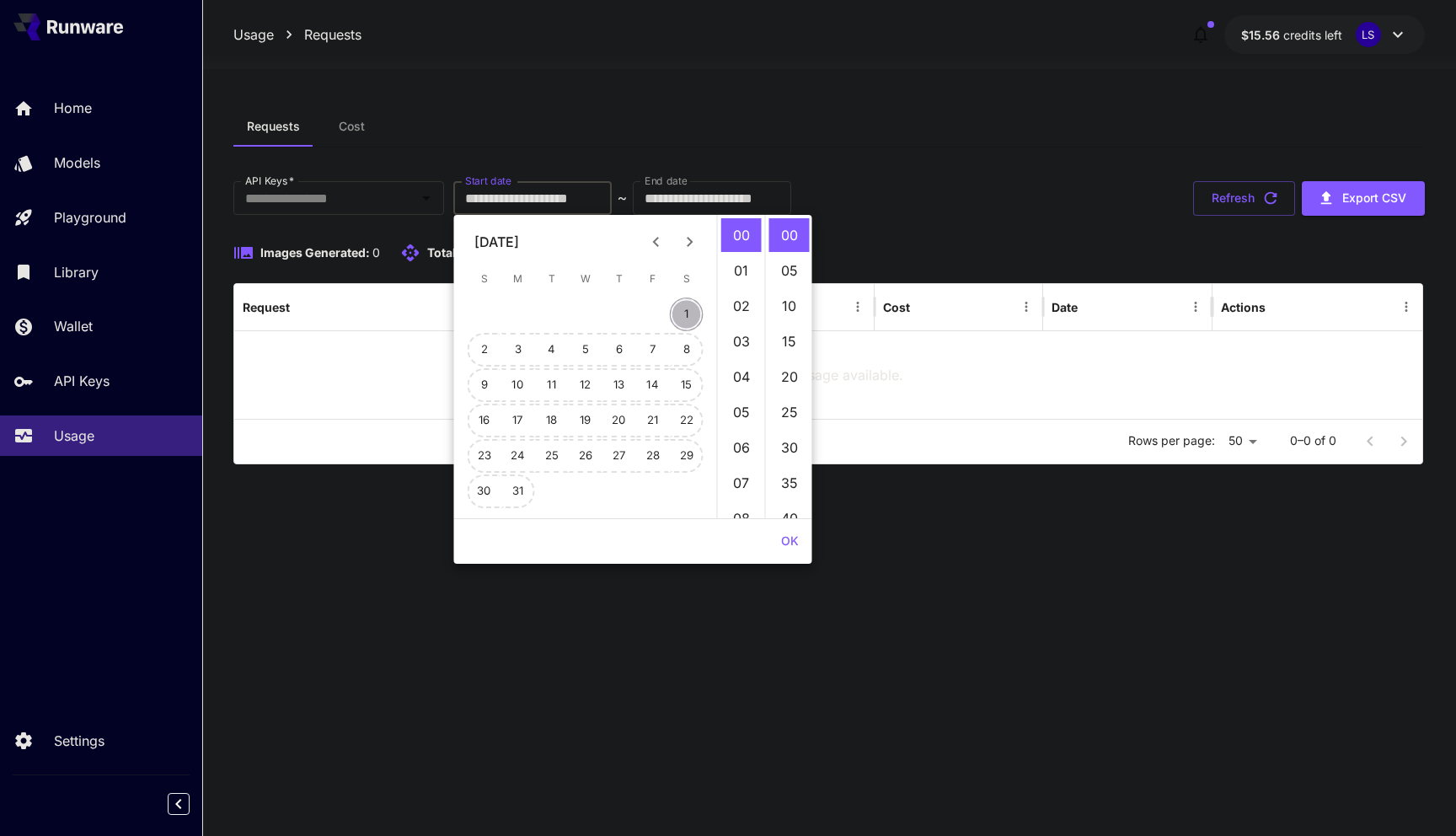
click at [680, 308] on button "1" at bounding box center [686, 314] width 34 height 34
type input "**********"
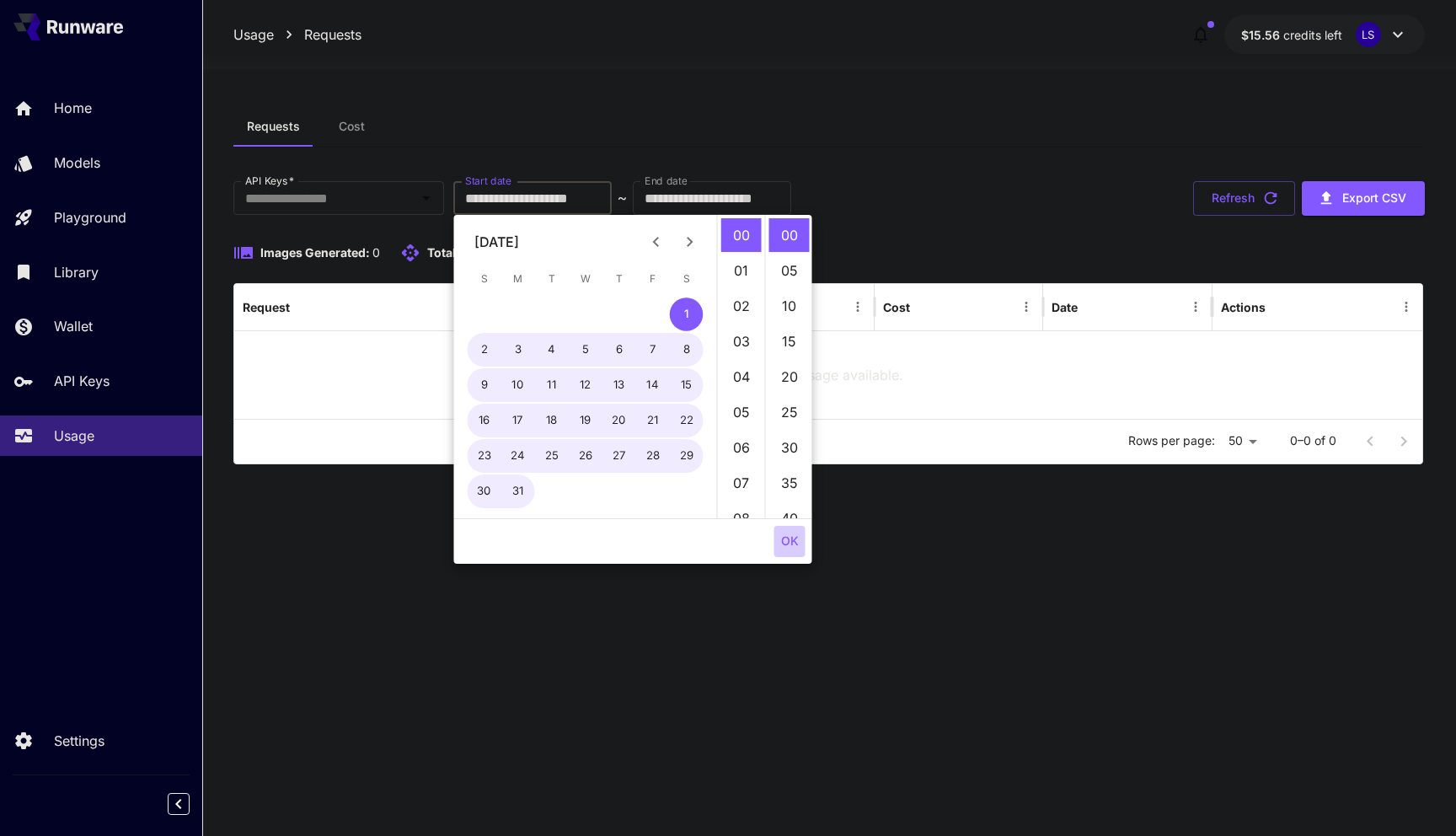
click at [787, 543] on button "OK" at bounding box center [790, 542] width 31 height 31
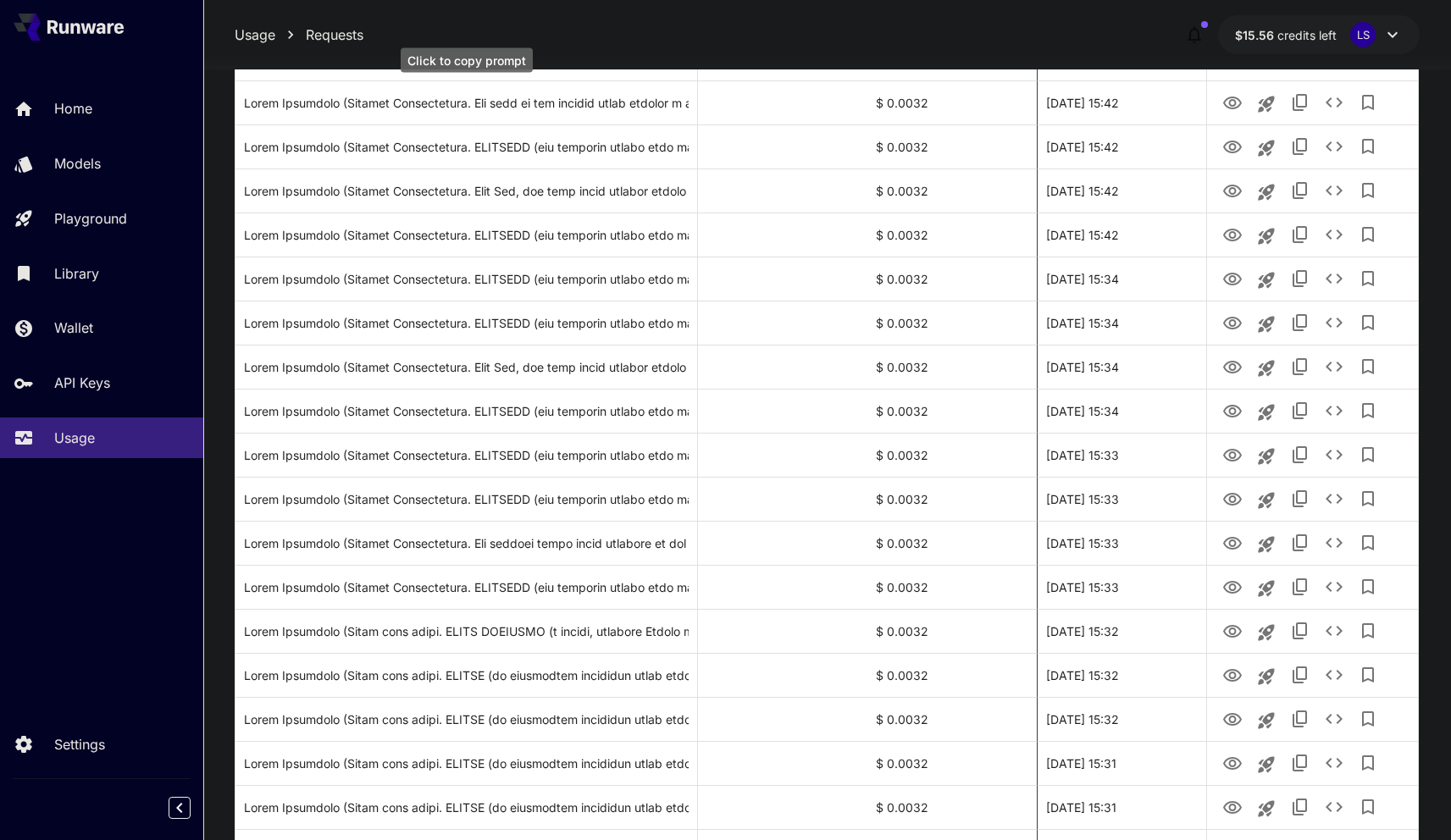
scroll to position [1790, 0]
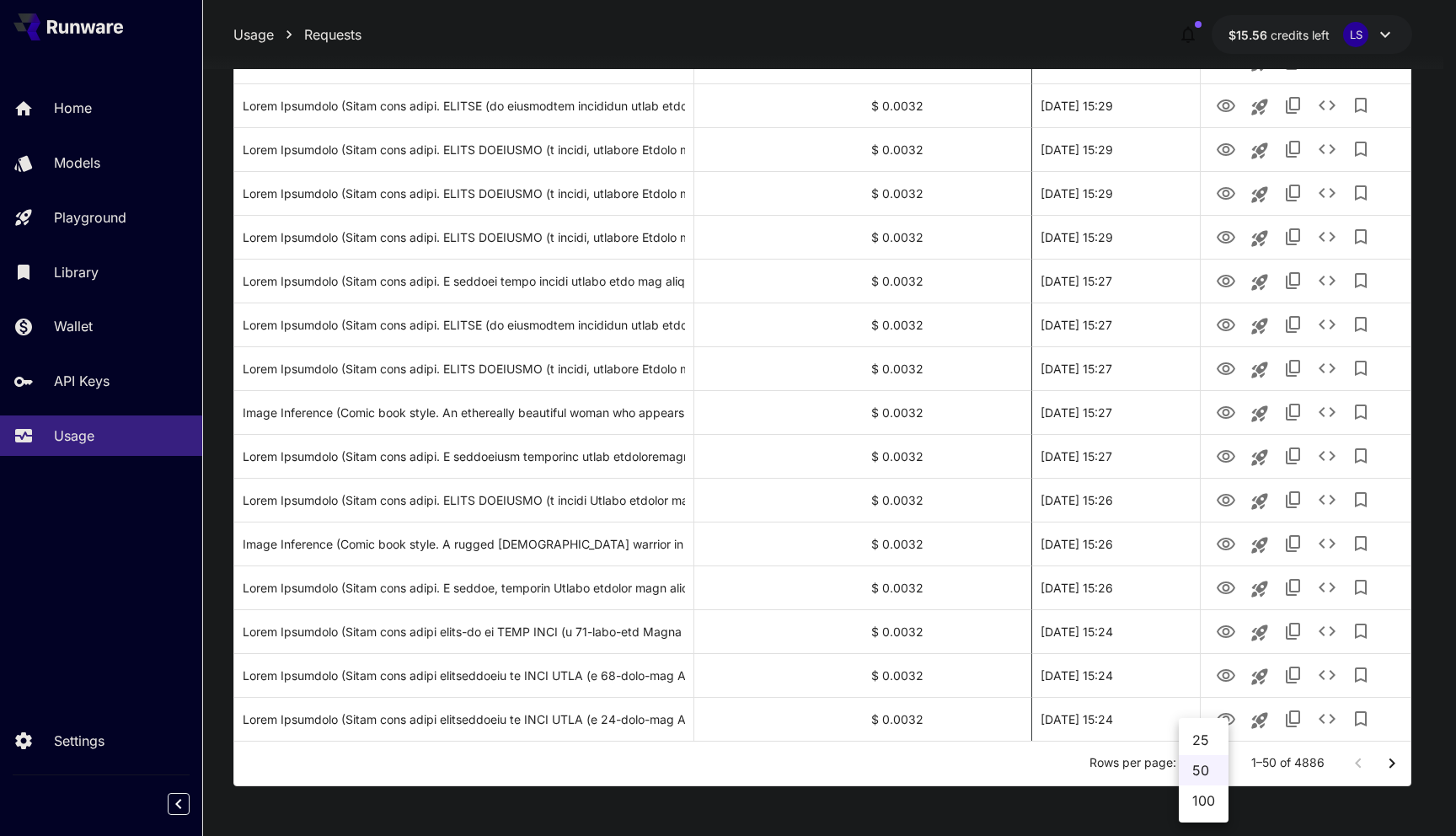
click at [1203, 806] on ul "25 50 100" at bounding box center [1204, 770] width 50 height 104
click at [1205, 803] on li "100" at bounding box center [1204, 800] width 50 height 30
type input "***"
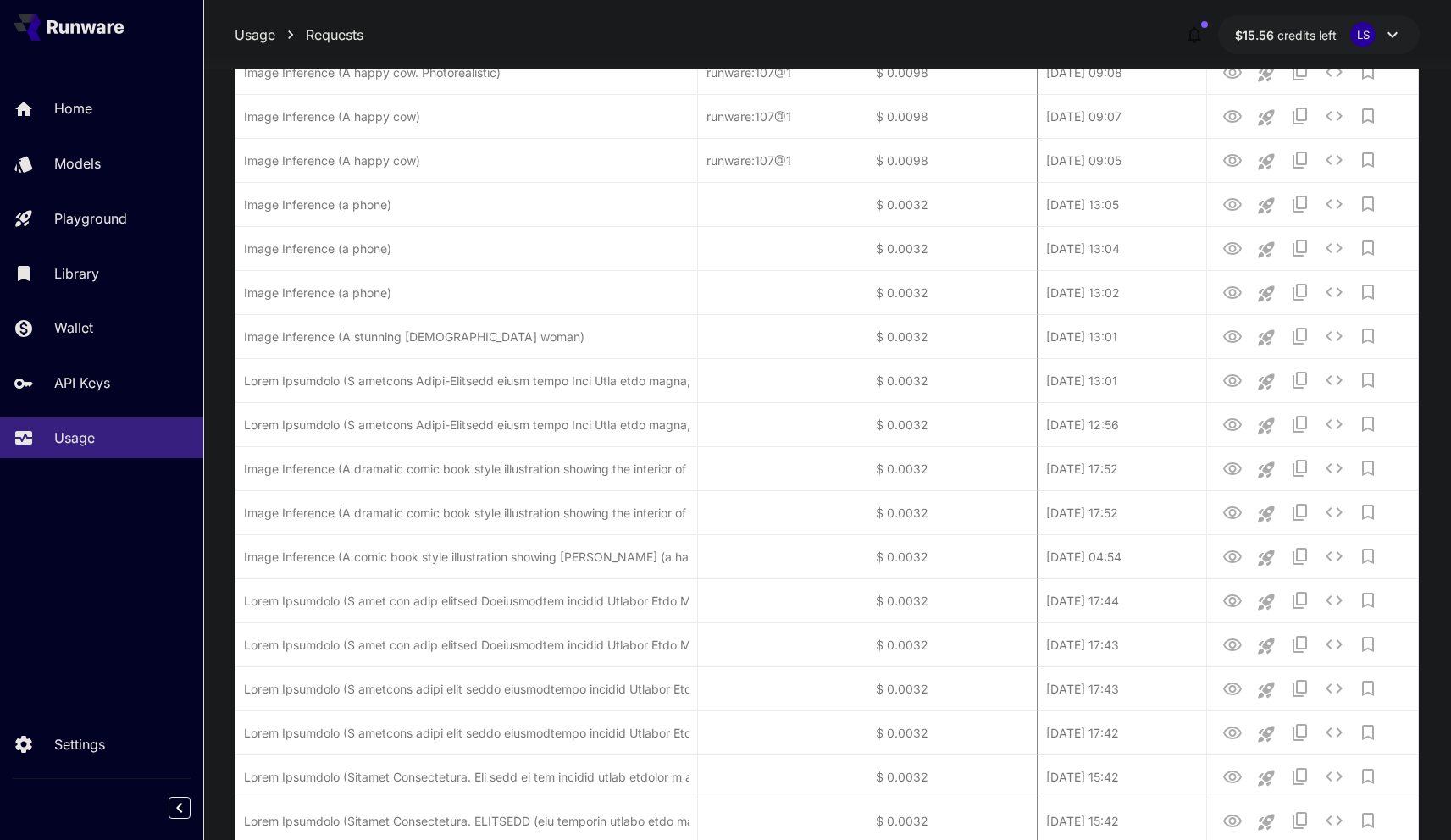
scroll to position [0, 0]
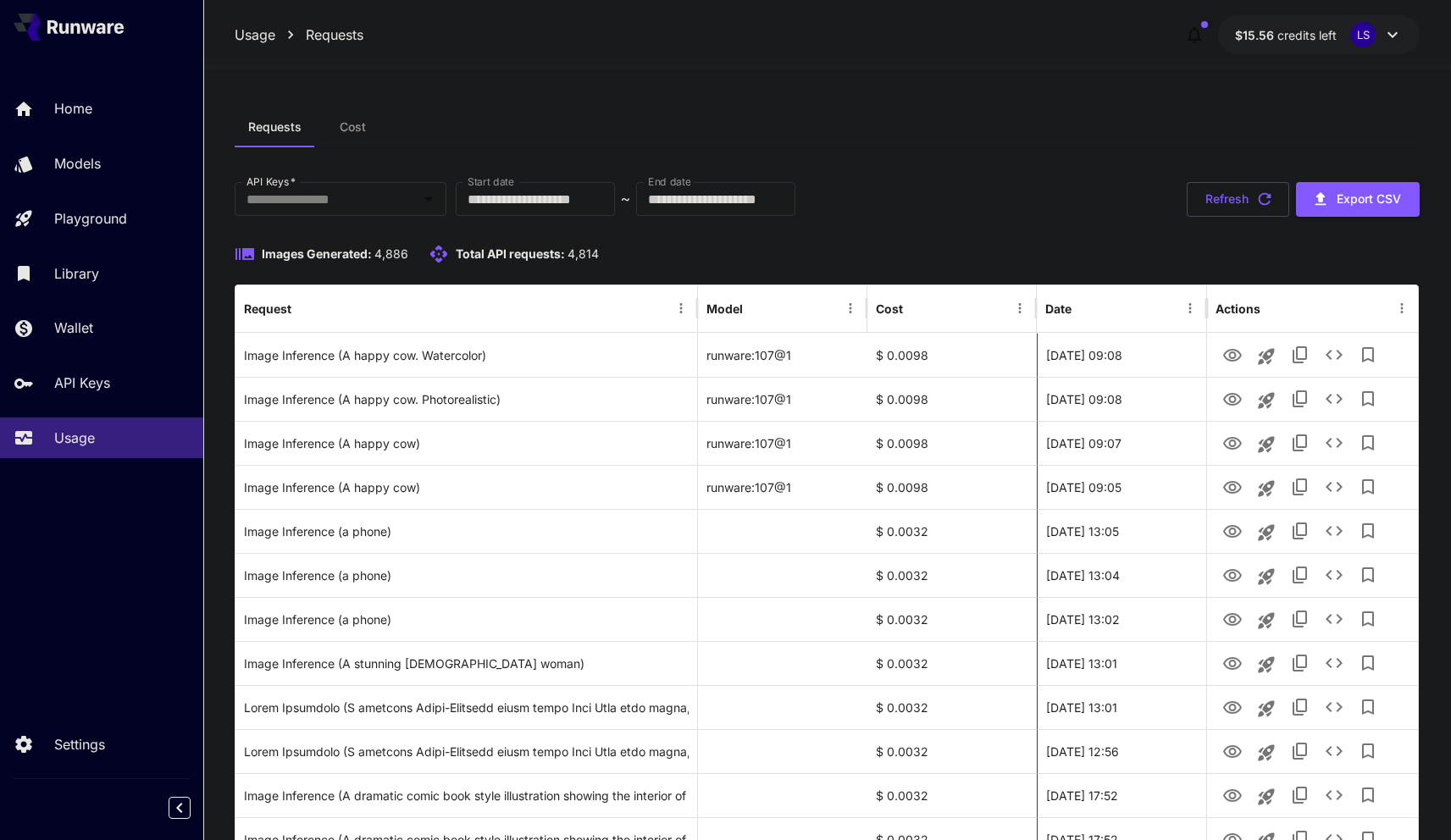
click at [1021, 57] on div at bounding box center [827, 59] width 1248 height 20
